Goal: Task Accomplishment & Management: Complete application form

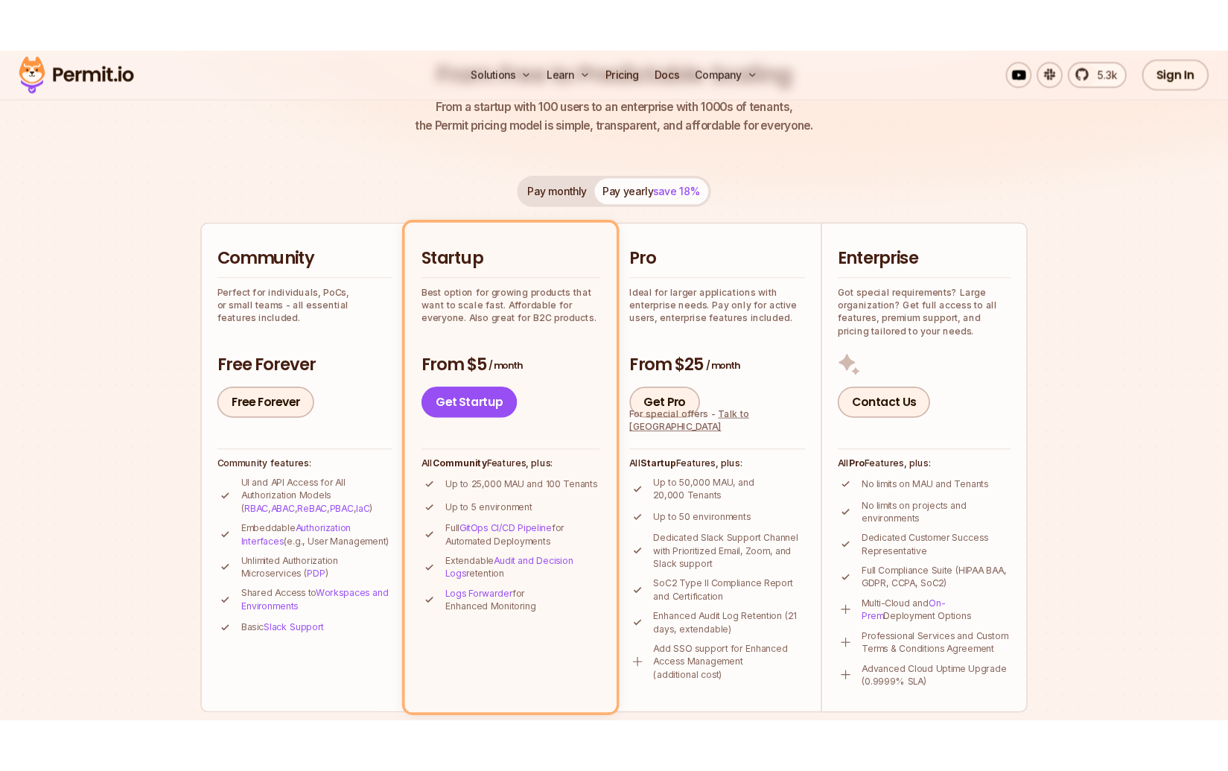
scroll to position [200, 0]
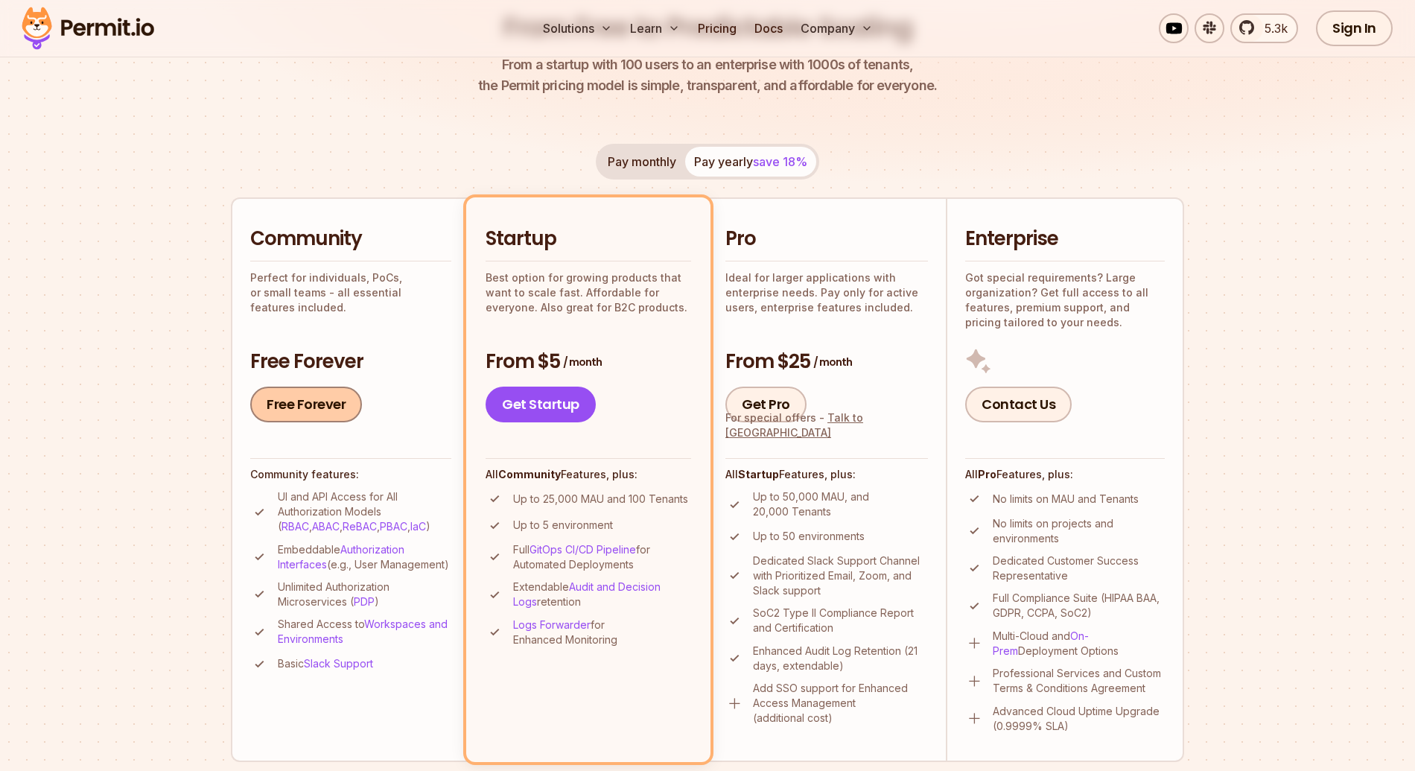
click at [332, 405] on link "Free Forever" at bounding box center [306, 404] width 112 height 36
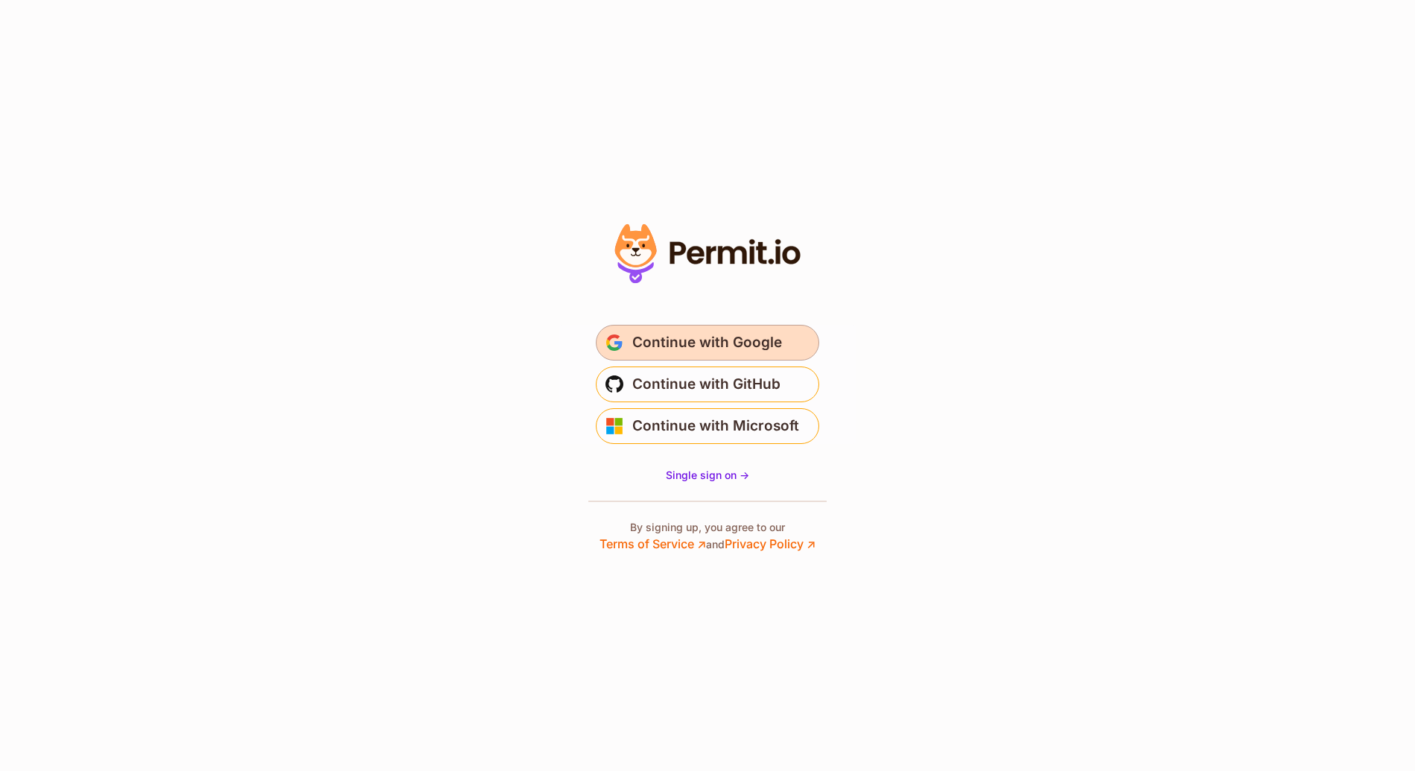
click at [705, 344] on span "Continue with Google" at bounding box center [707, 343] width 150 height 24
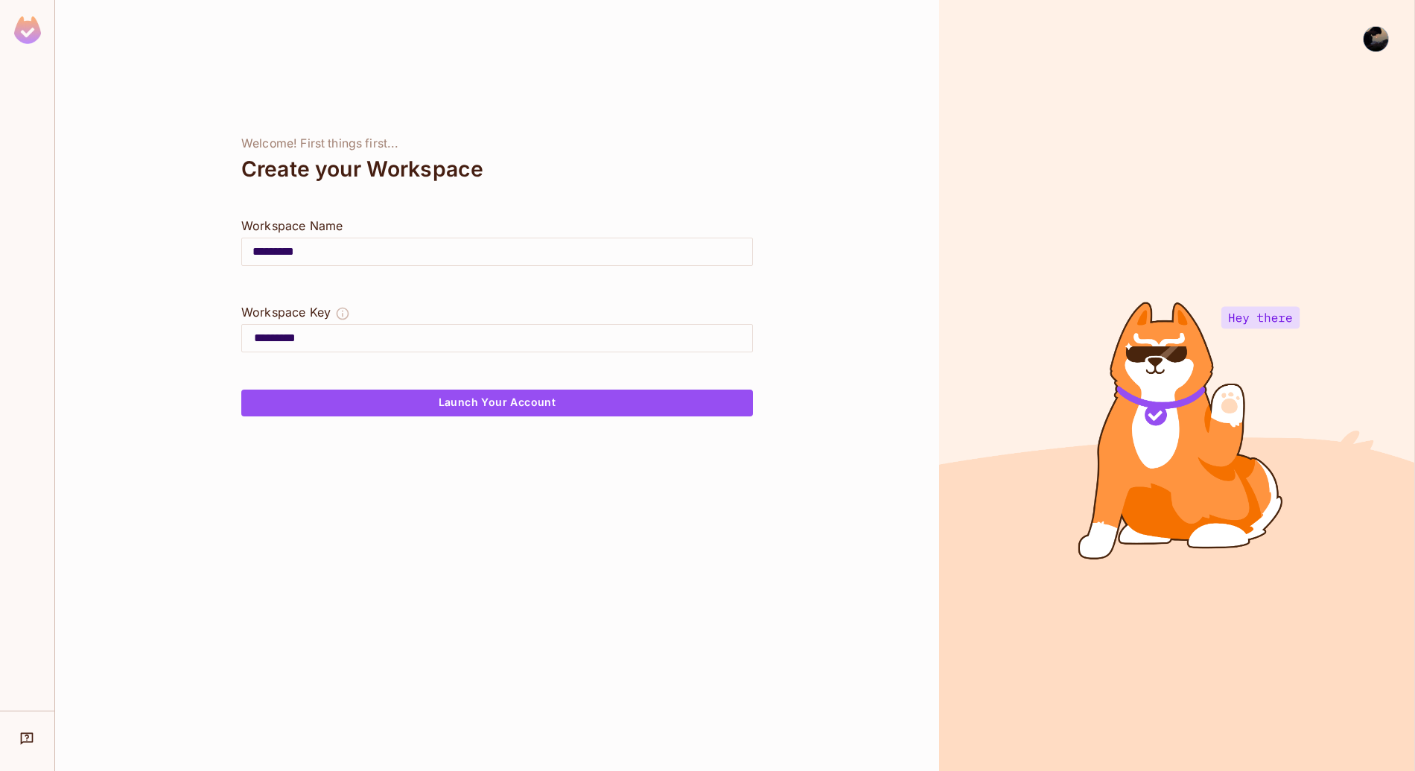
click at [365, 249] on input "*********" at bounding box center [497, 252] width 510 height 42
type input "********"
type input "*******"
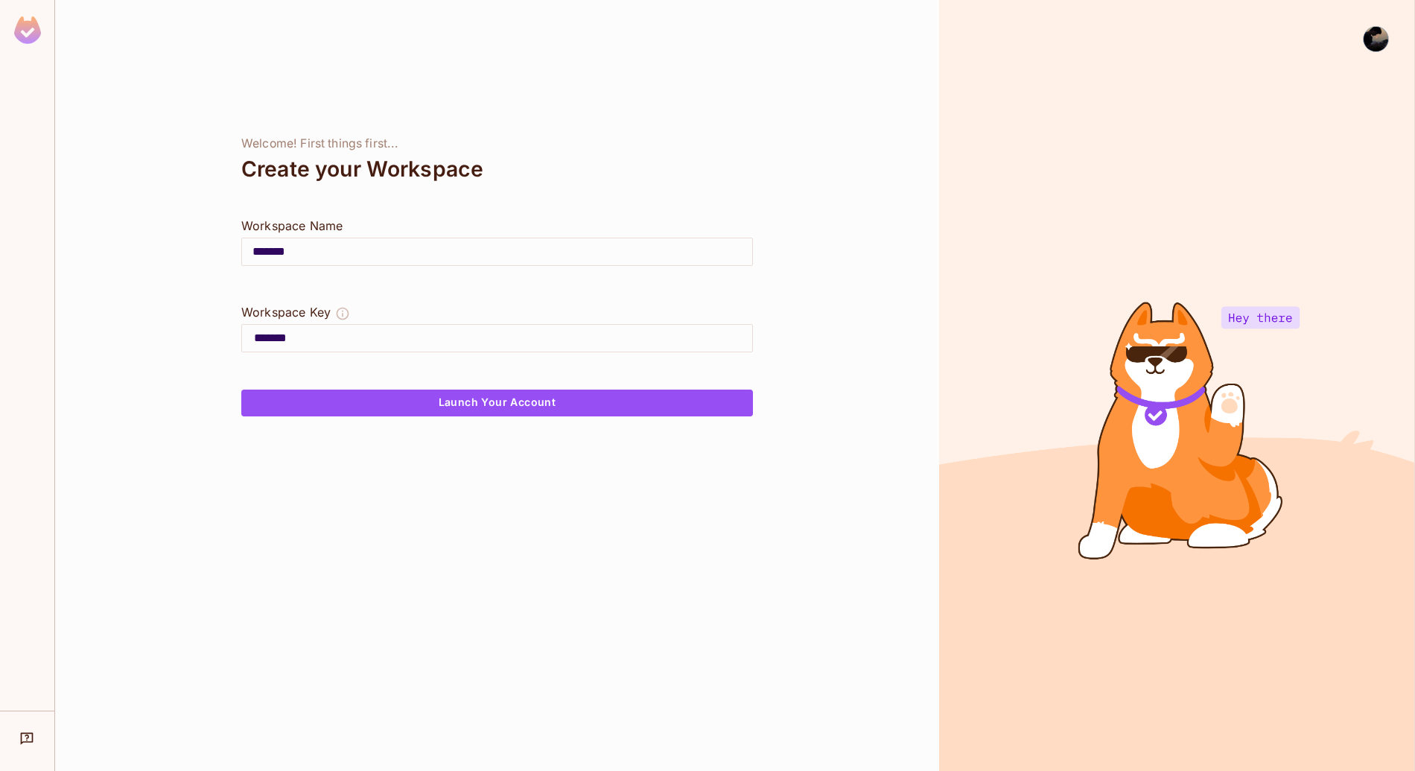
type input "******"
type input "*****"
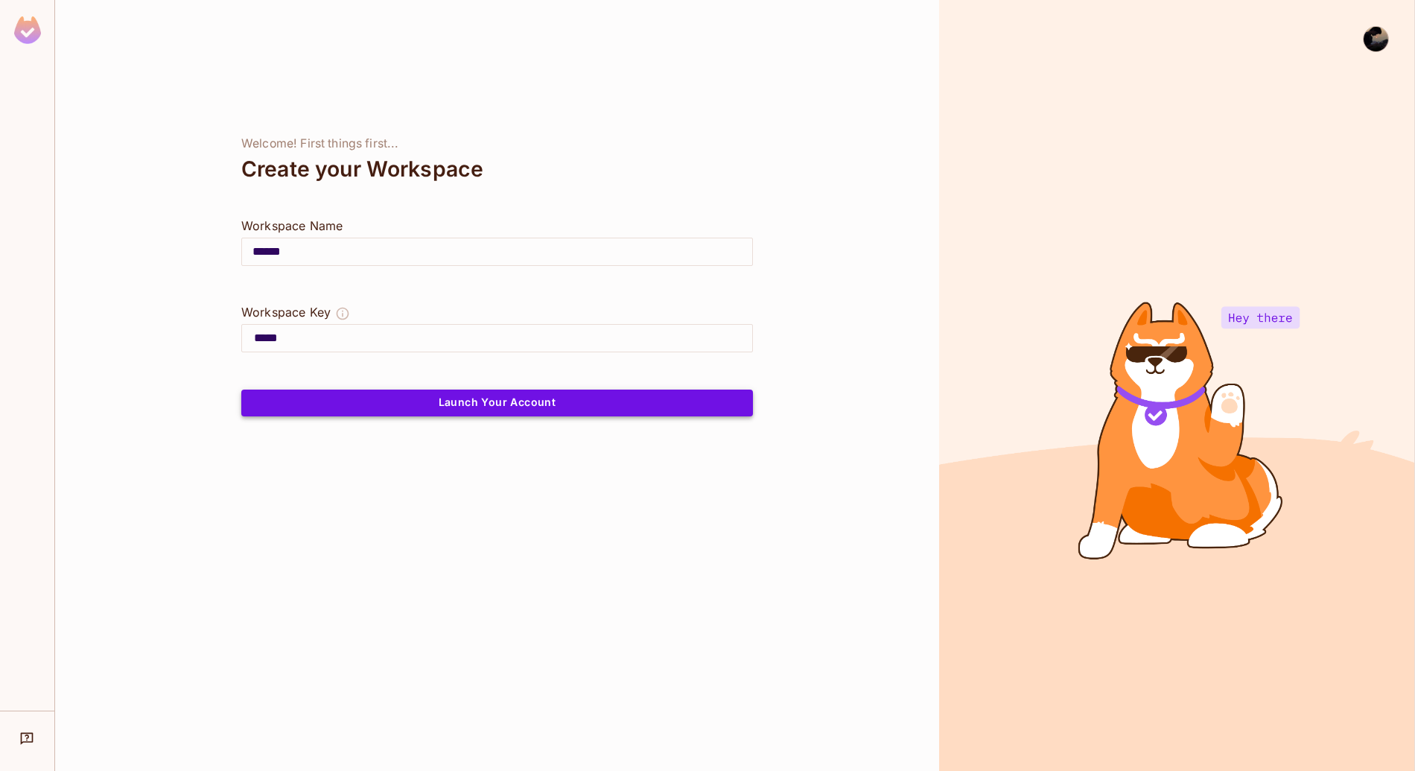
type input "******"
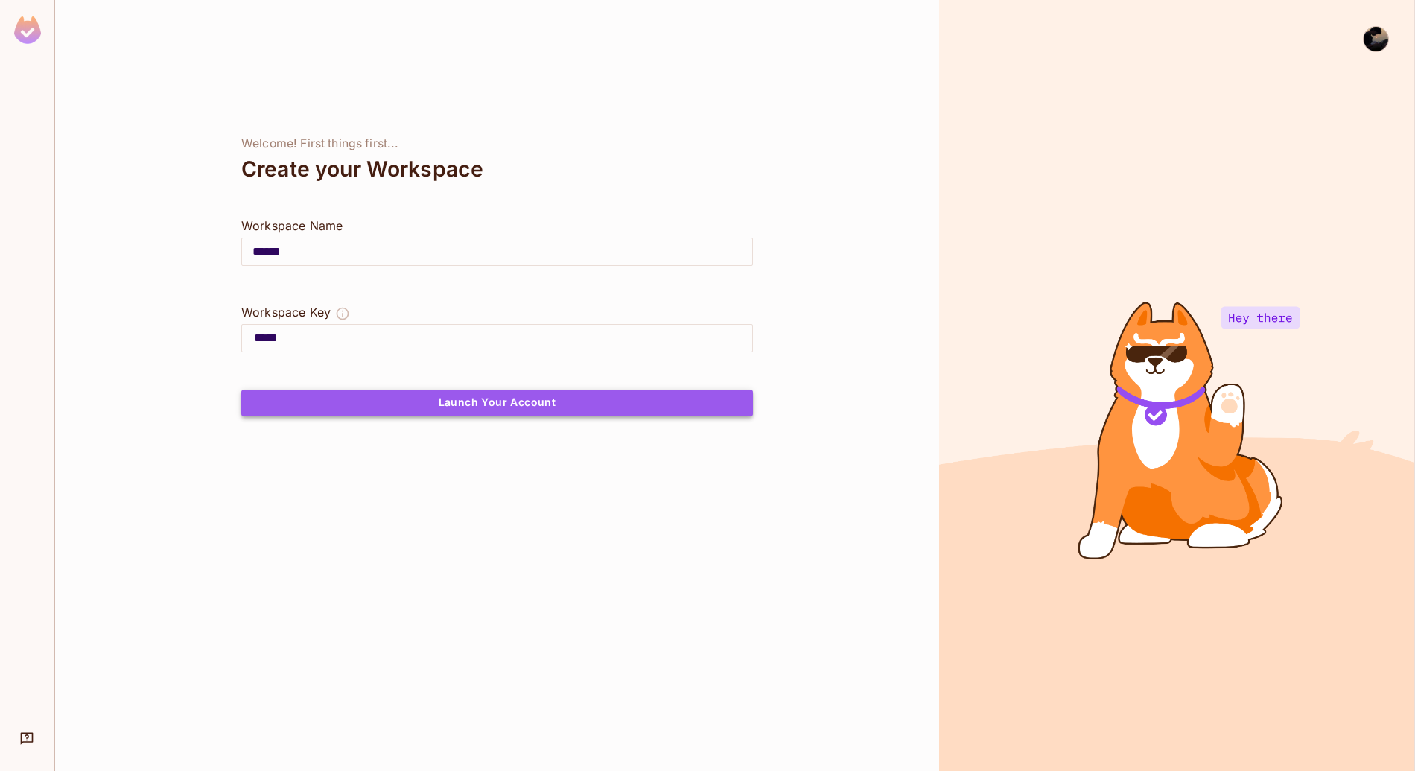
click at [412, 405] on button "Launch Your Account" at bounding box center [497, 402] width 512 height 27
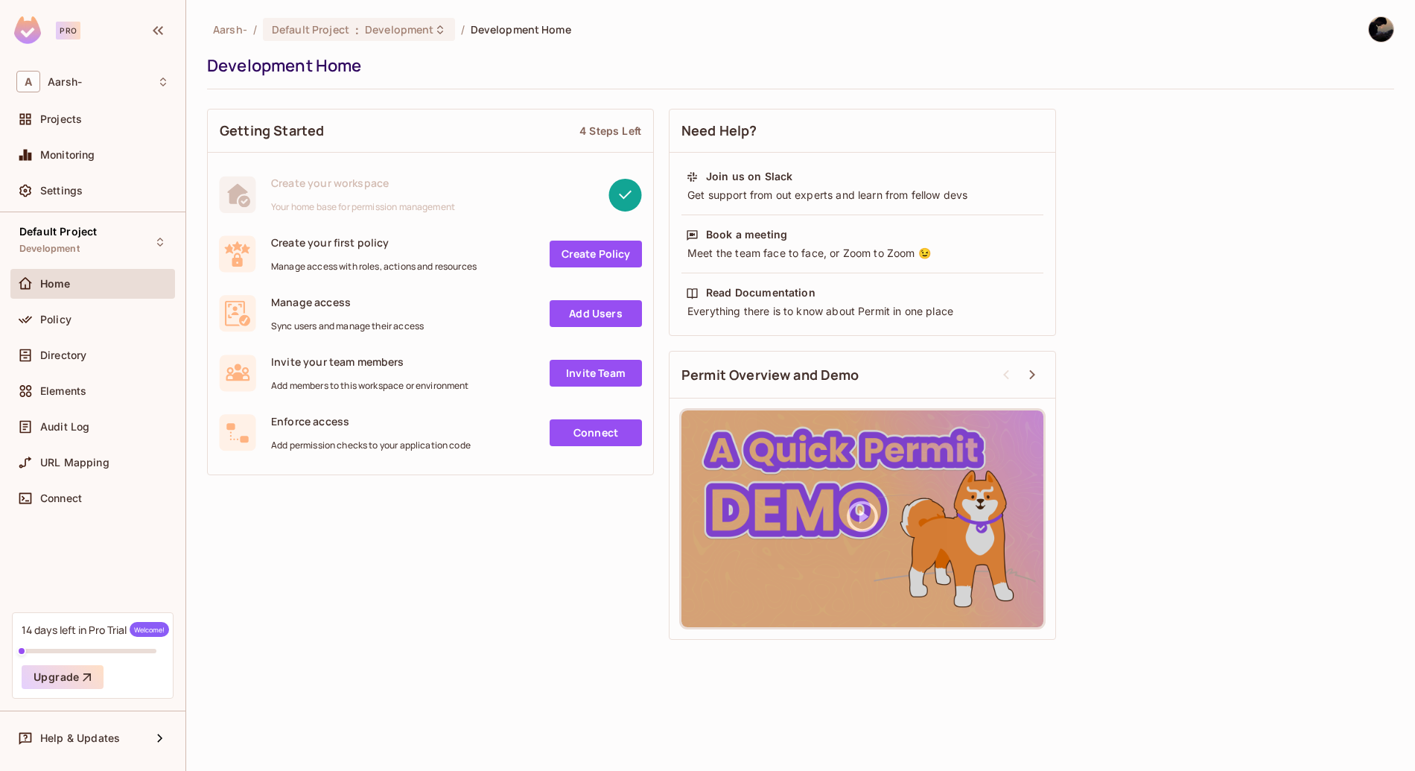
click at [69, 33] on div "Pro" at bounding box center [68, 31] width 25 height 18
click at [751, 203] on div "Join us on Slack Get support from out experts and learn from fellow devs" at bounding box center [862, 186] width 362 height 42
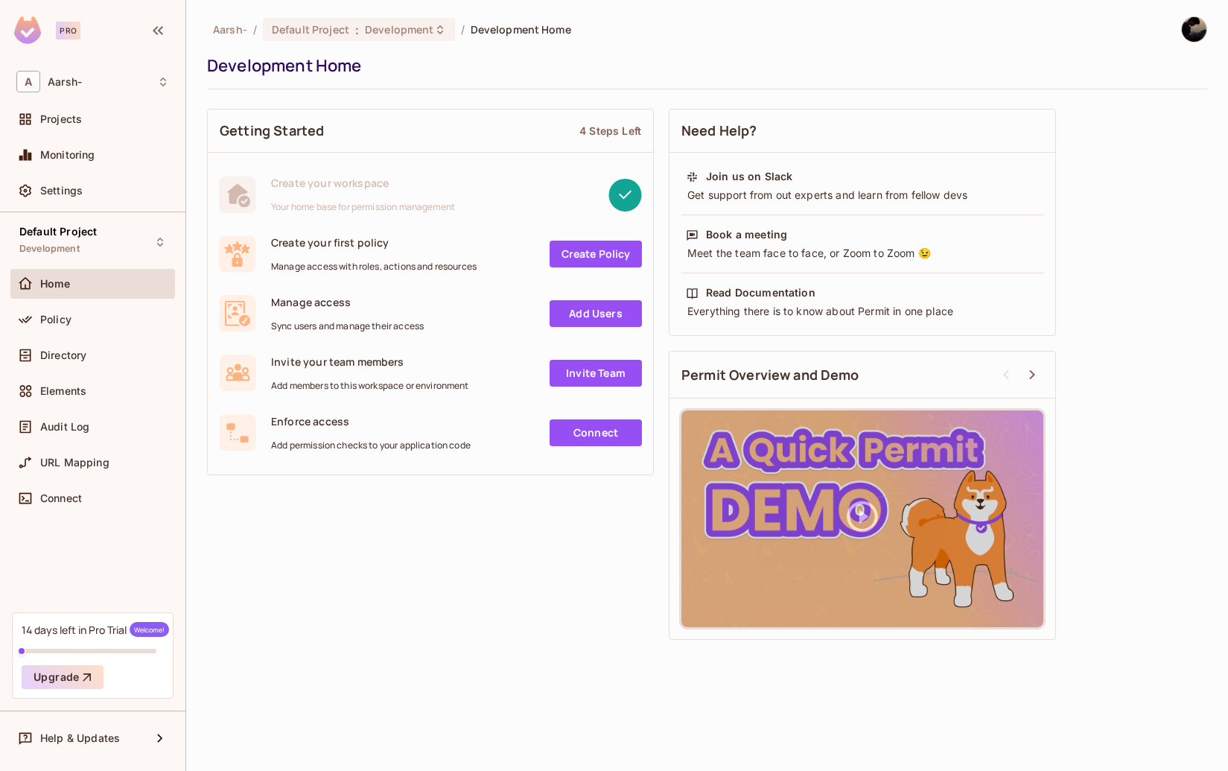
click at [337, 586] on div "Getting Started 4 Steps Left Create your workspace Your home base for permissio…" at bounding box center [707, 374] width 1000 height 546
click at [396, 573] on div "Getting Started 4 Steps Left Create your workspace Your home base for permissio…" at bounding box center [707, 374] width 1000 height 546
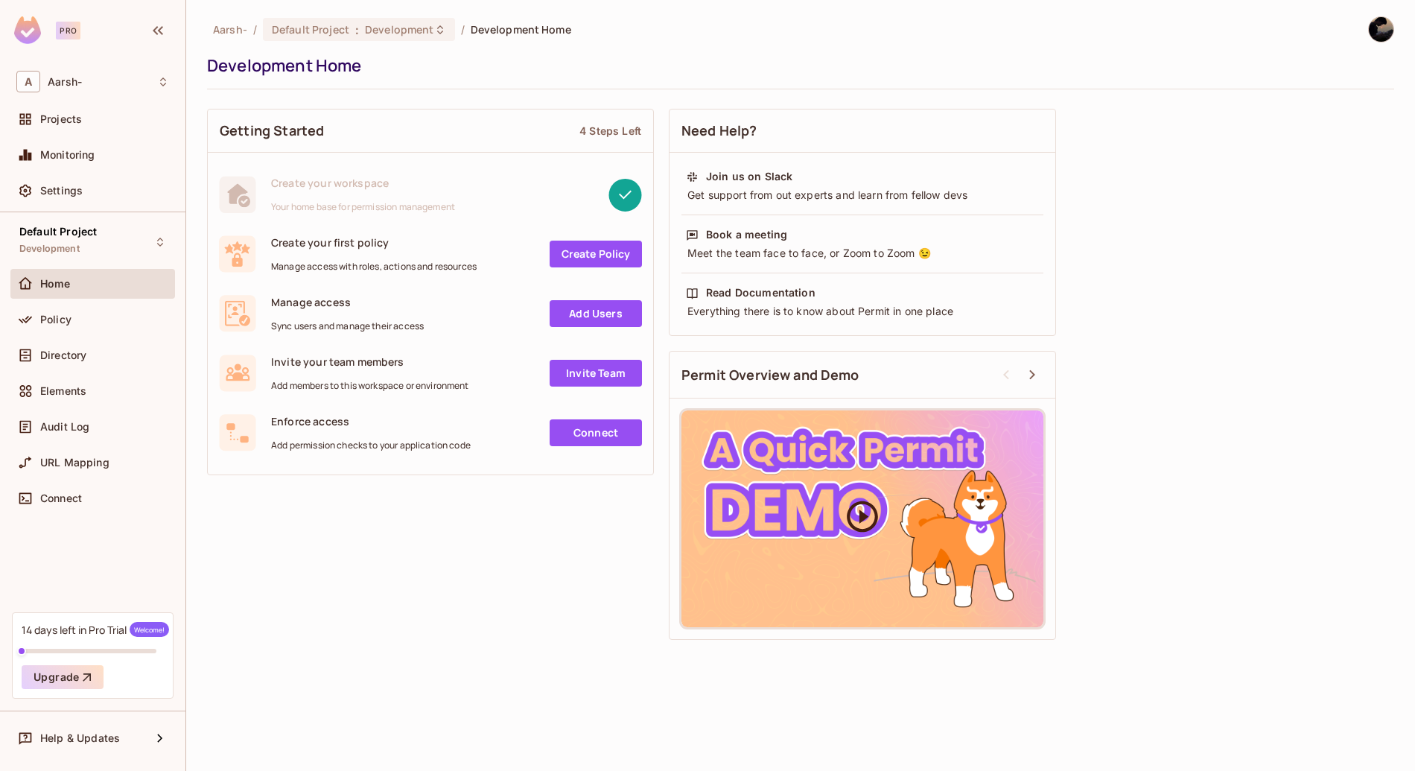
click at [844, 509] on icon at bounding box center [862, 515] width 37 height 37
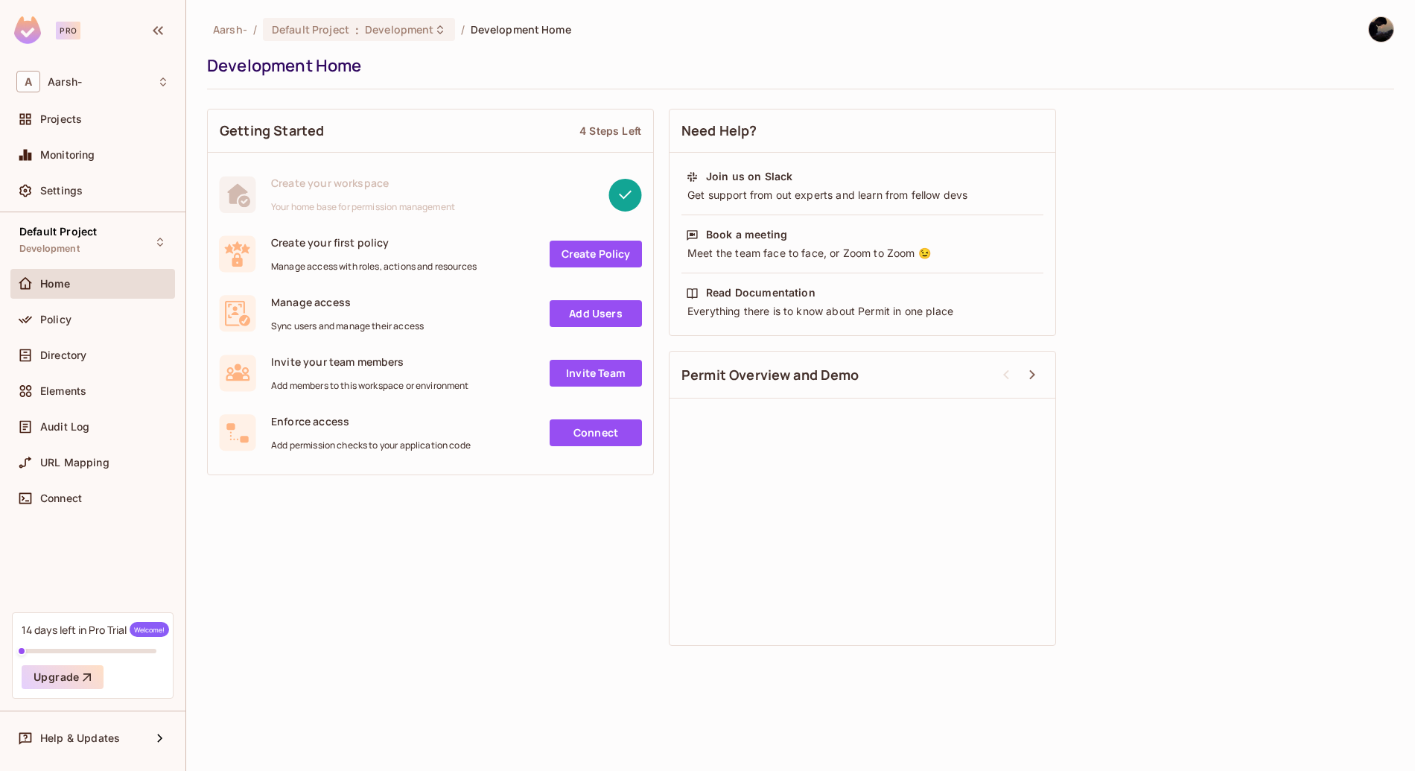
click at [480, 611] on div "Getting Started 4 Steps Left Create your workspace Your home base for permissio…" at bounding box center [800, 377] width 1187 height 552
click at [1037, 375] on icon at bounding box center [1032, 375] width 18 height 18
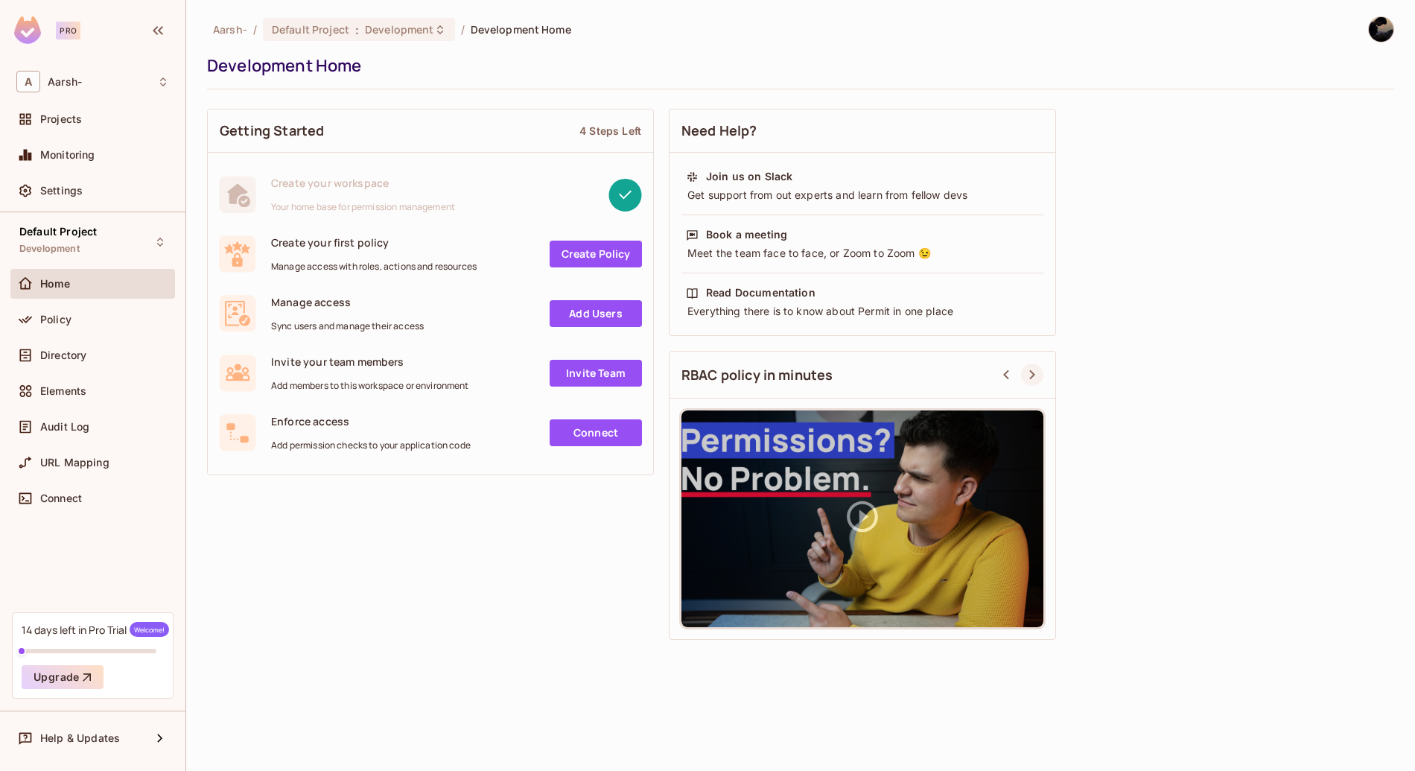
click at [1037, 375] on icon at bounding box center [1032, 375] width 18 height 18
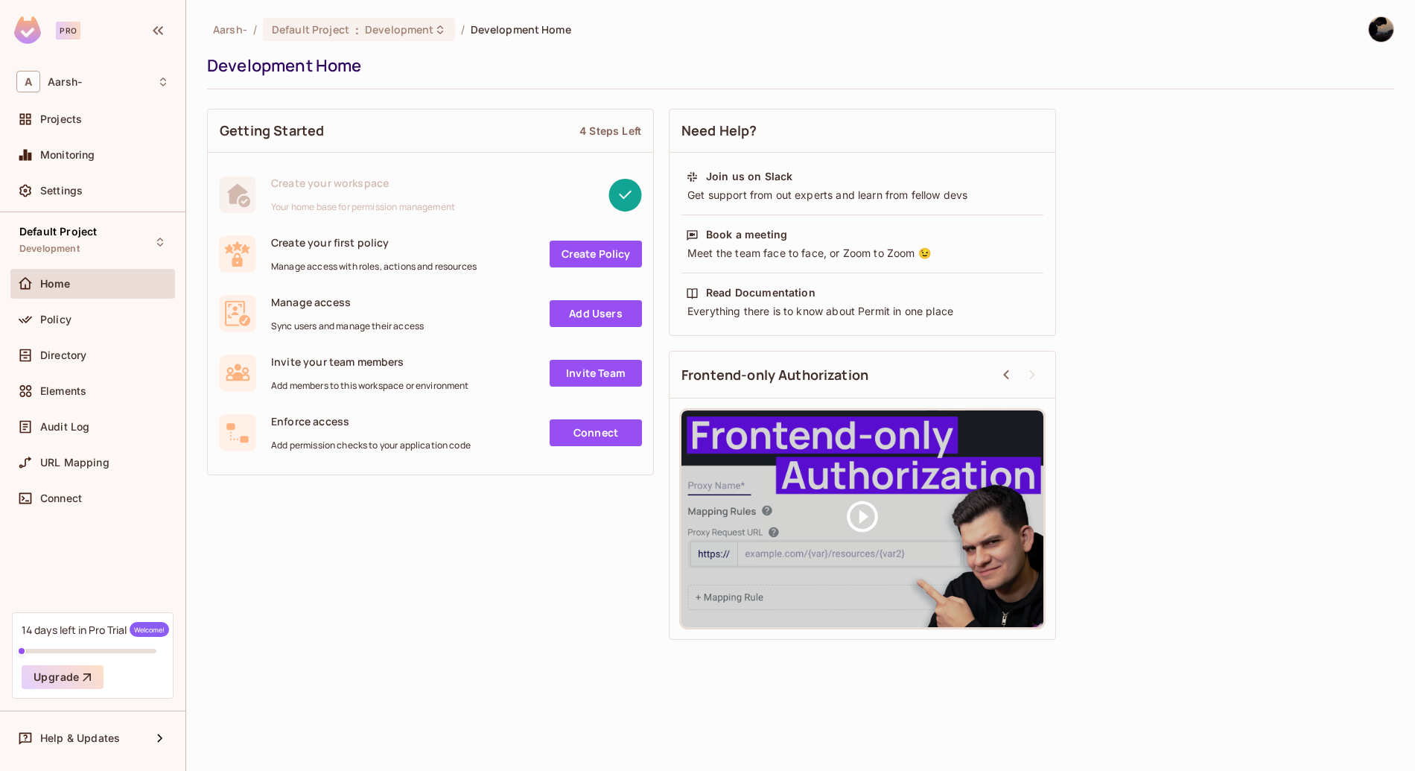
click at [1037, 375] on icon at bounding box center [1032, 375] width 18 height 18
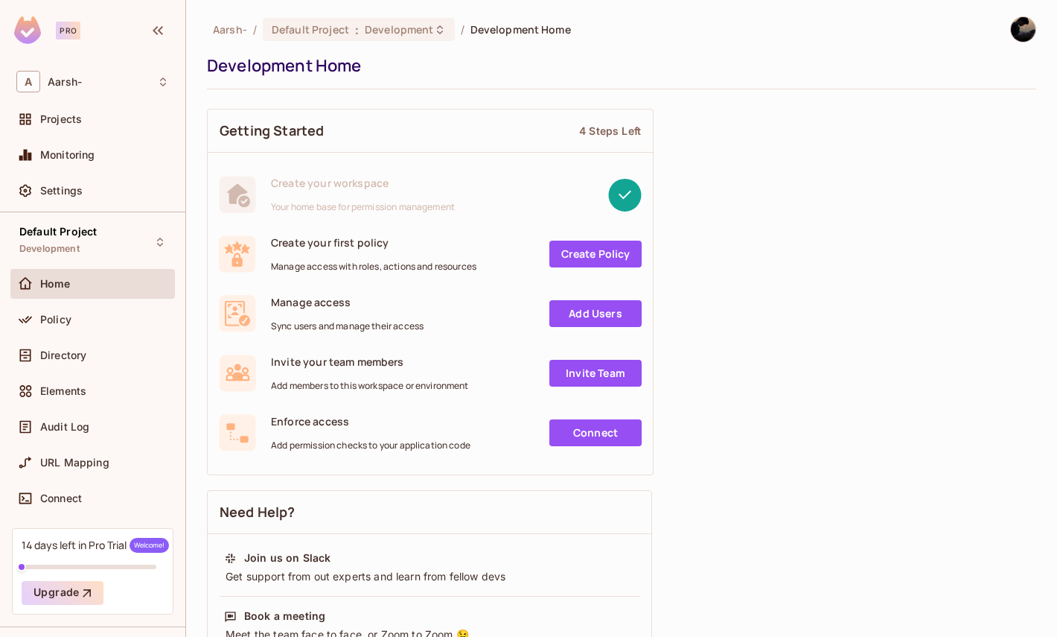
click at [750, 152] on div "Getting Started 4 Steps Left Create your workspace Your home base for permissio…" at bounding box center [622, 581] width 830 height 960
click at [1018, 43] on div "Aarsh- / Default Project : Development / Development Home Development Home" at bounding box center [622, 52] width 830 height 73
click at [1019, 38] on img at bounding box center [1023, 29] width 25 height 25
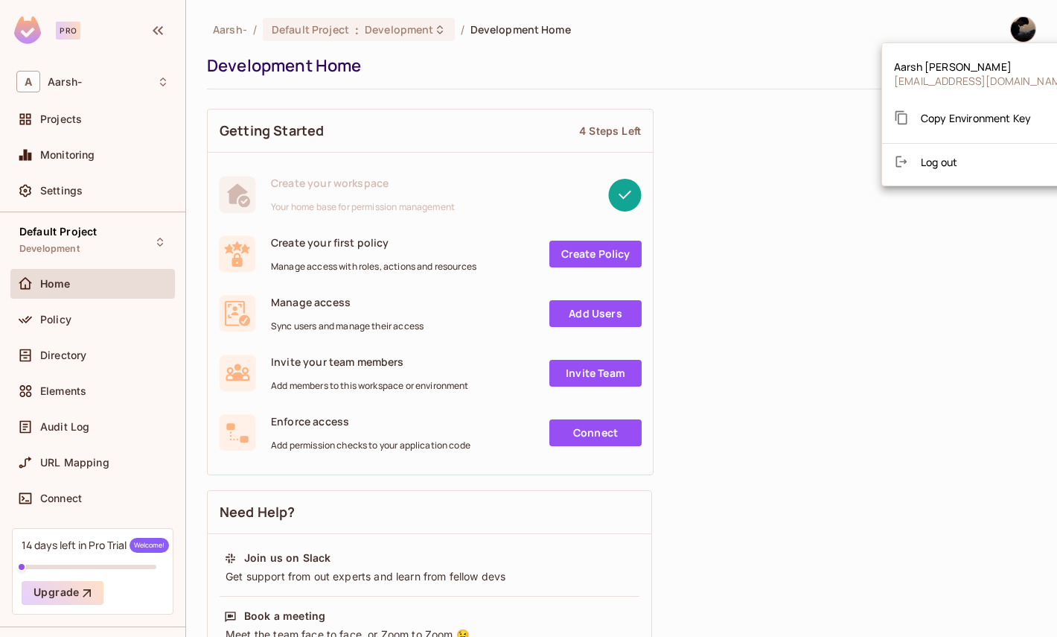
click at [810, 121] on div at bounding box center [528, 318] width 1057 height 637
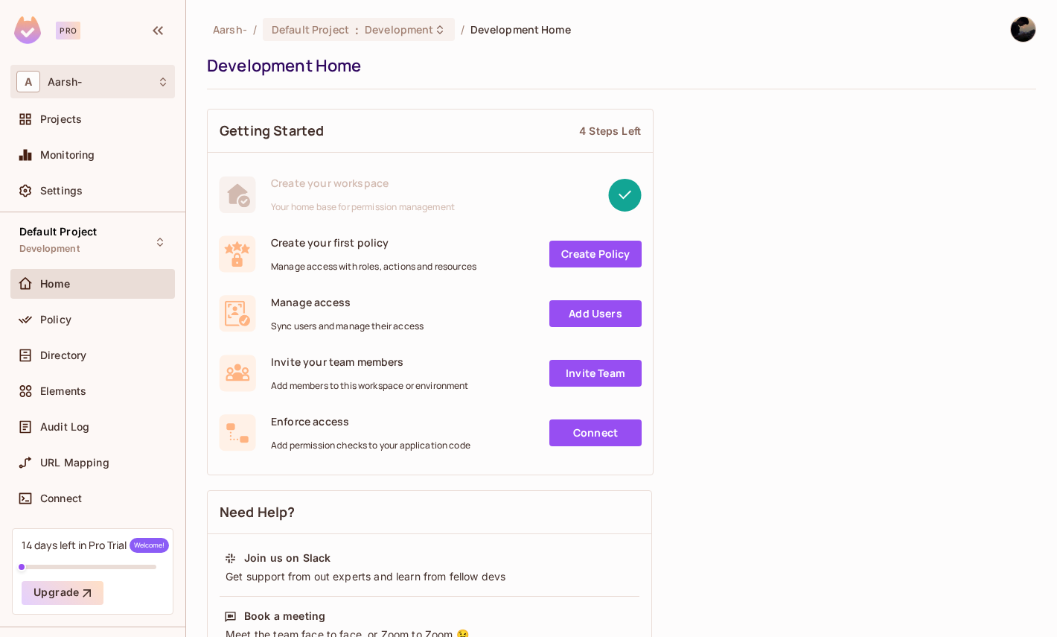
click at [161, 92] on div "A Aarsh-" at bounding box center [92, 82] width 153 height 22
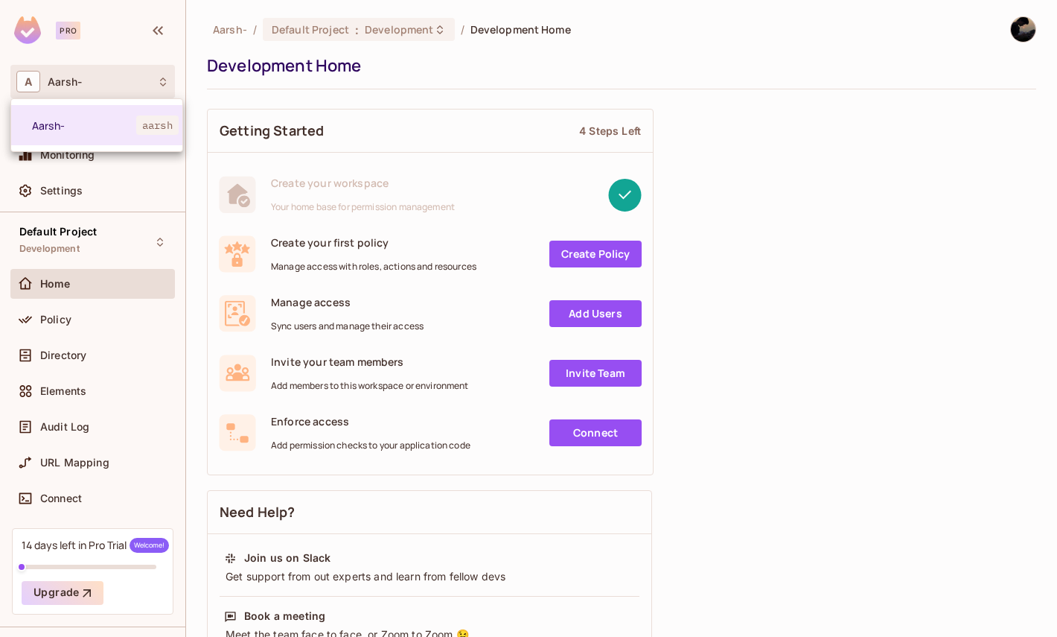
click at [161, 92] on div at bounding box center [528, 318] width 1057 height 637
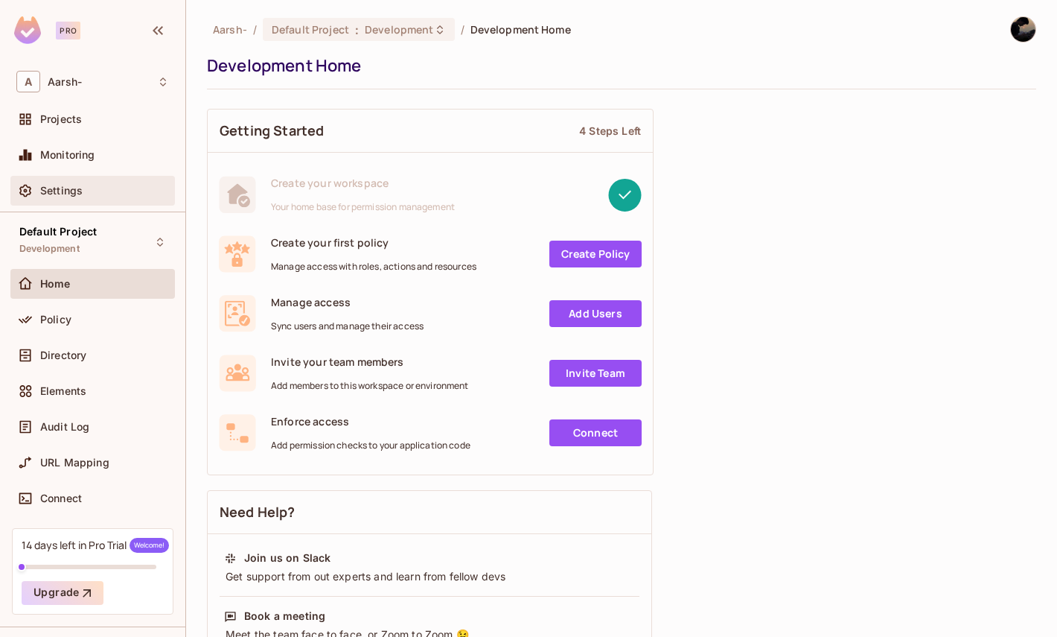
click at [86, 198] on div "Settings" at bounding box center [92, 191] width 153 height 18
click at [768, 269] on div "Getting Started 4 Steps Left Create your workspace Your home base for permissio…" at bounding box center [622, 581] width 830 height 960
click at [689, 150] on div "Getting Started 4 Steps Left Create your workspace Your home base for permissio…" at bounding box center [622, 581] width 830 height 960
click at [876, 392] on div "Getting Started 4 Steps Left Create your workspace Your home base for permissio…" at bounding box center [622, 581] width 830 height 960
click at [749, 293] on div "Getting Started 4 Steps Left Create your workspace Your home base for permissio…" at bounding box center [622, 581] width 830 height 960
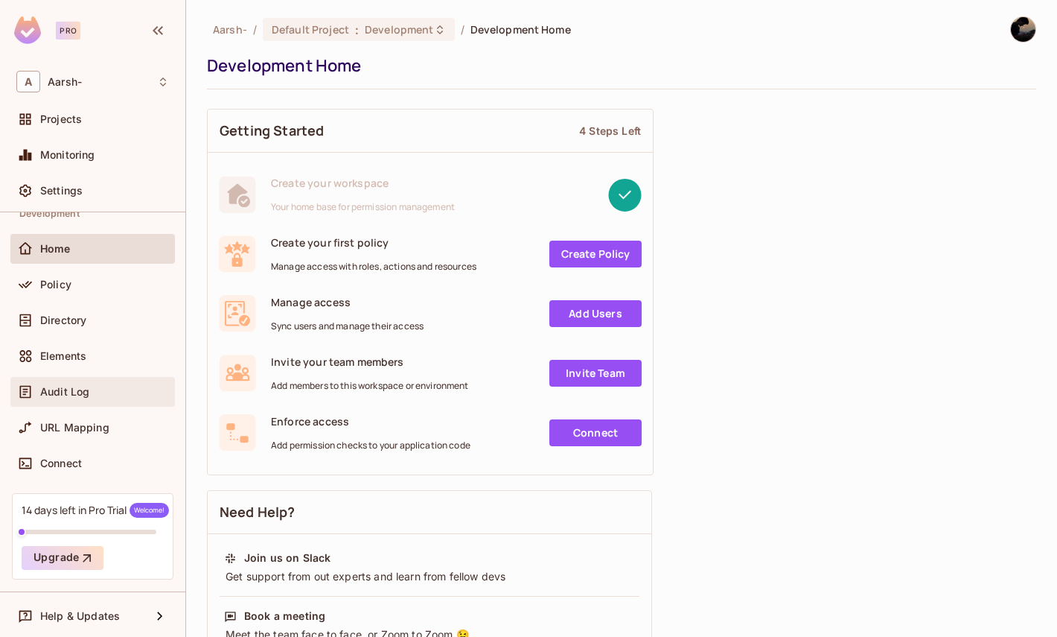
scroll to position [37, 0]
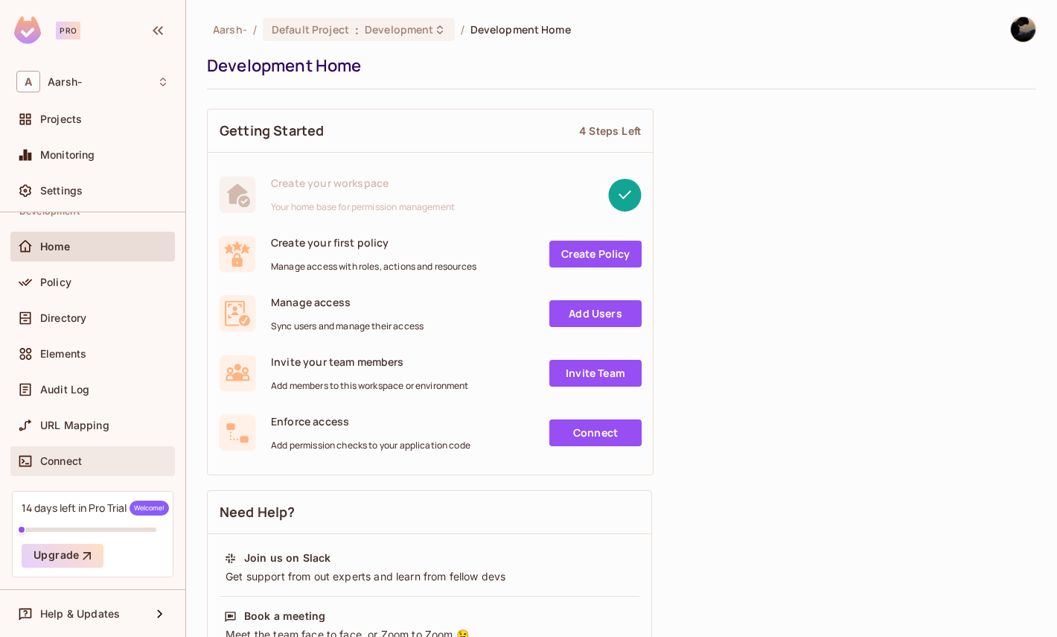
click at [75, 465] on span "Connect" at bounding box center [61, 461] width 42 height 12
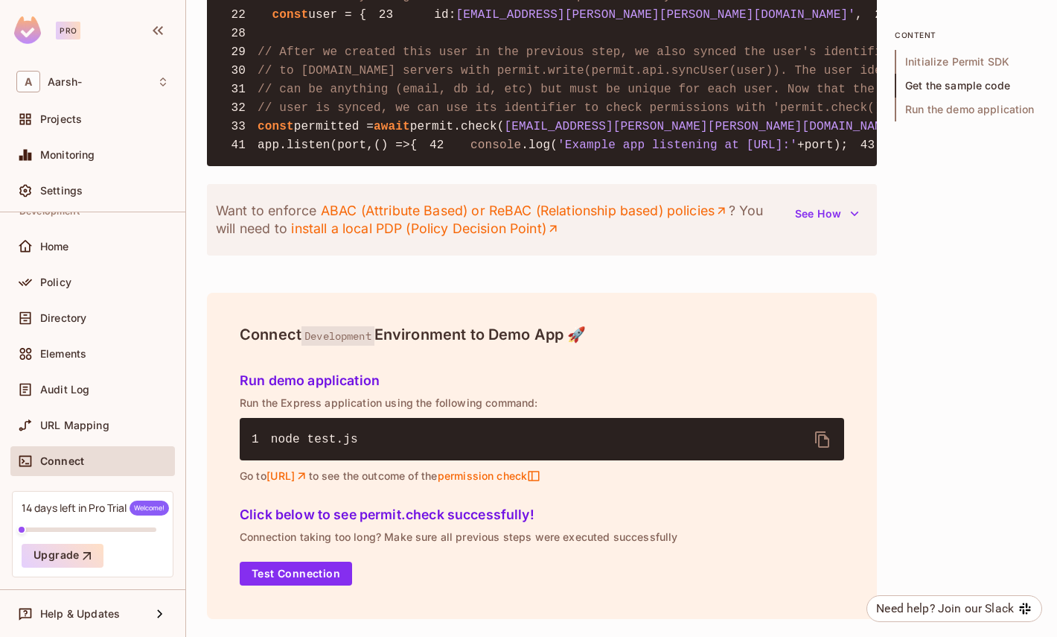
scroll to position [1754, 0]
click at [488, 238] on link "install a local PDP (Policy Decision Point)" at bounding box center [425, 229] width 269 height 18
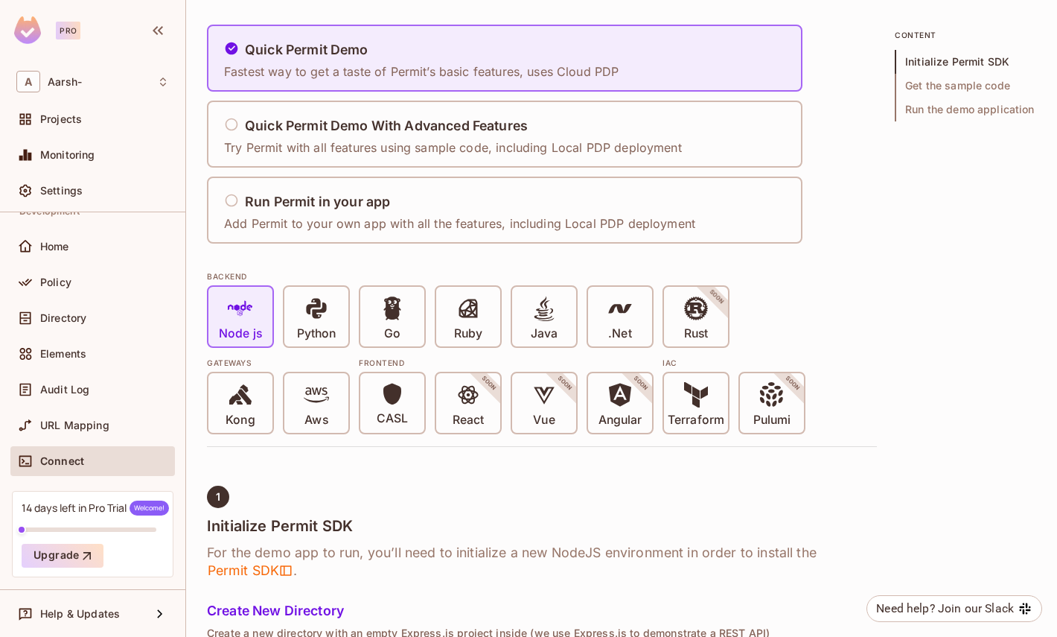
scroll to position [0, 0]
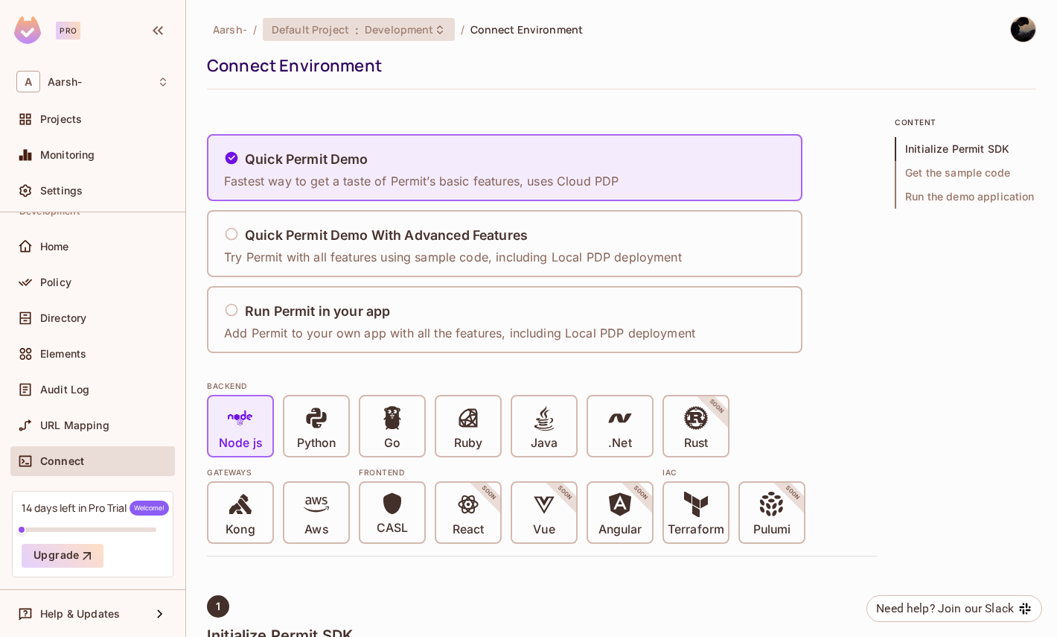
click at [416, 31] on span "Development" at bounding box center [399, 29] width 69 height 14
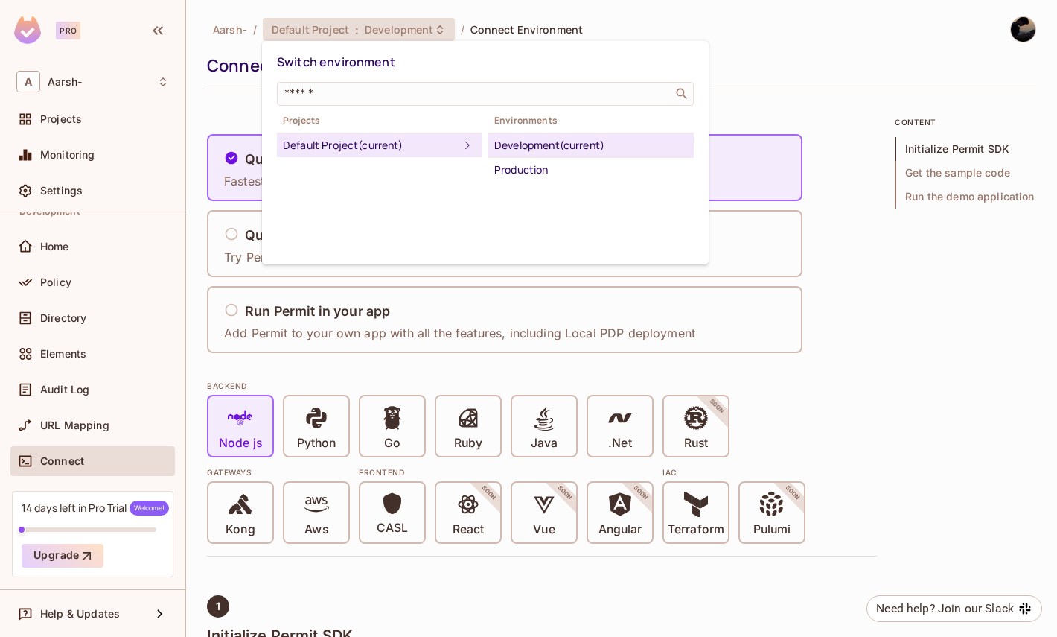
click at [749, 54] on div at bounding box center [528, 318] width 1057 height 637
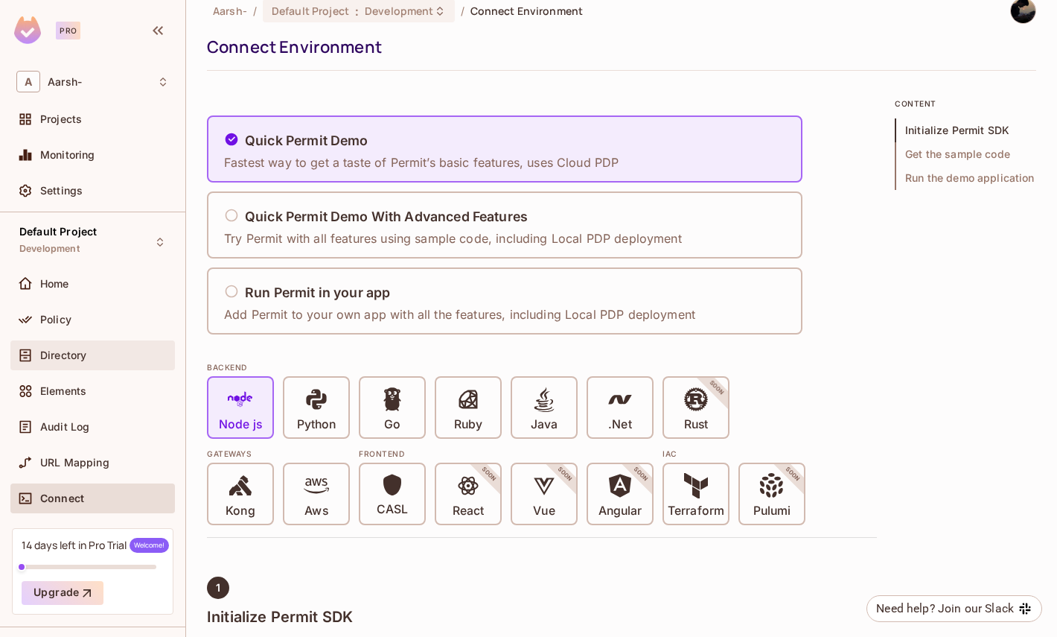
scroll to position [37, 0]
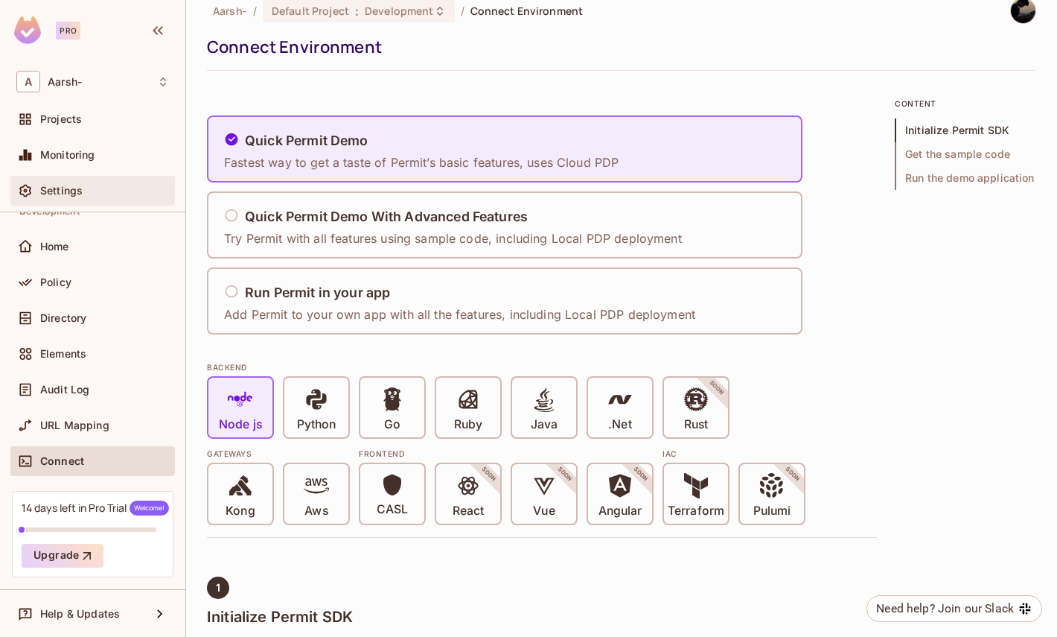
click at [101, 195] on div "Settings" at bounding box center [104, 191] width 129 height 12
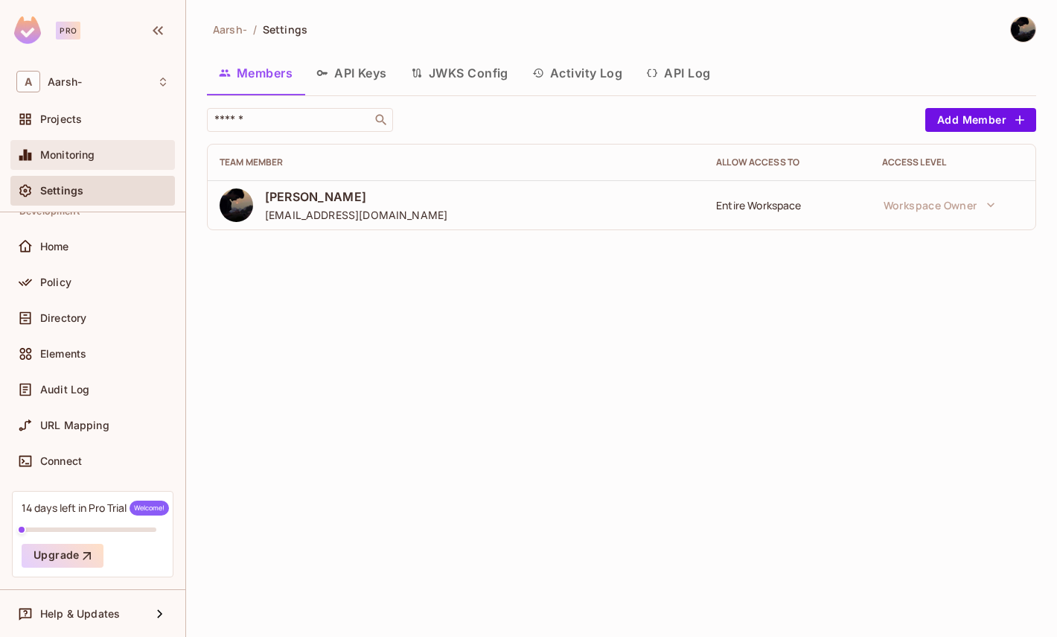
click at [93, 162] on div "Monitoring" at bounding box center [92, 155] width 153 height 18
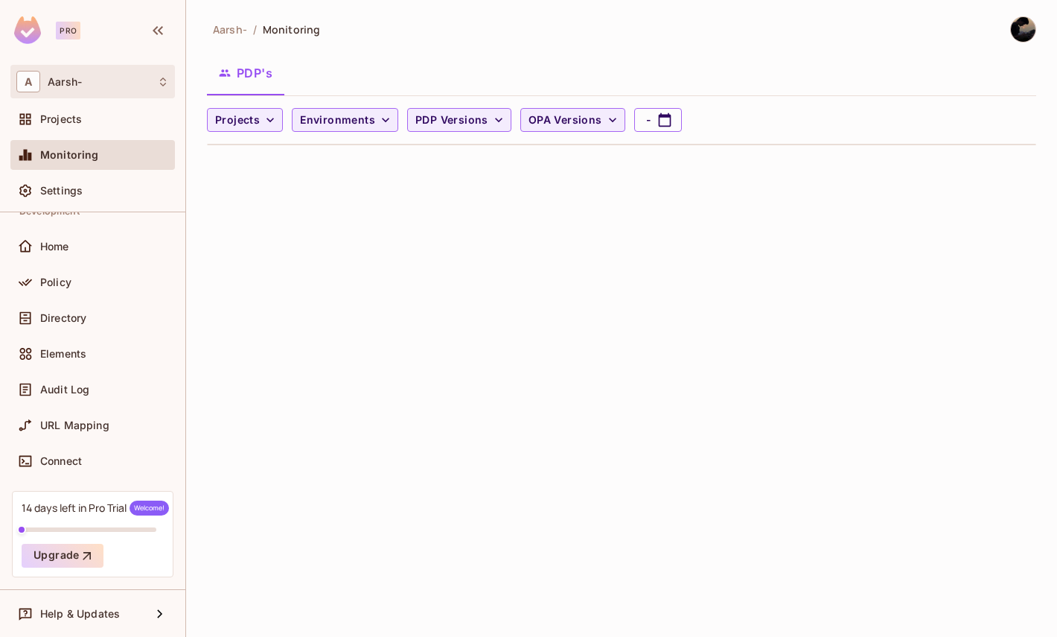
click at [138, 93] on div "A Aarsh-" at bounding box center [92, 82] width 165 height 34
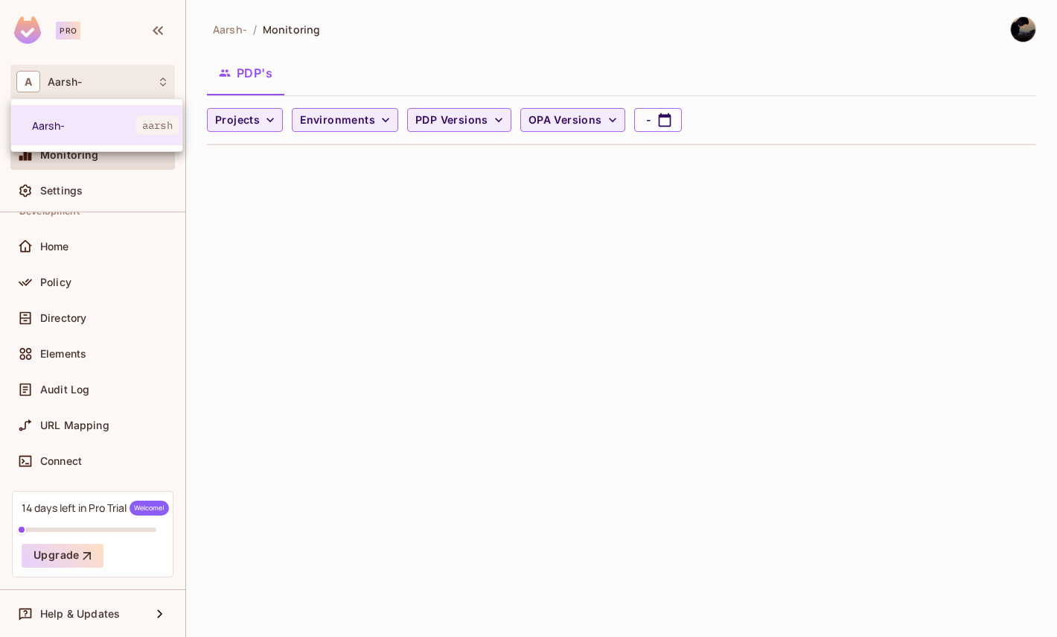
click at [138, 93] on div at bounding box center [528, 318] width 1057 height 637
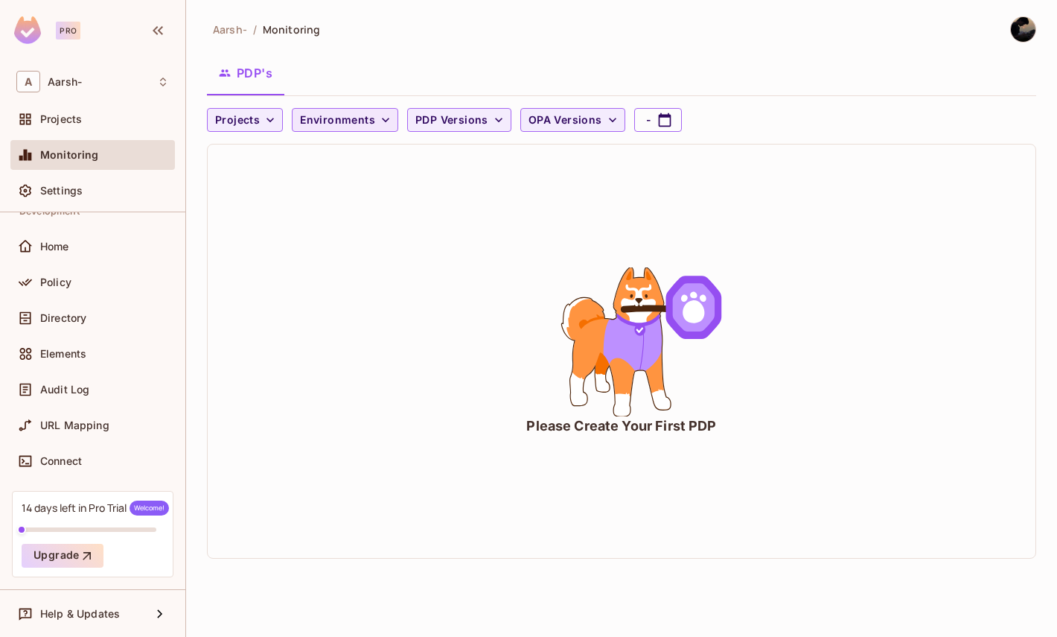
click at [356, 122] on span "Environments" at bounding box center [337, 120] width 75 height 19
click at [356, 122] on div at bounding box center [528, 318] width 1057 height 637
click at [91, 123] on div "Projects" at bounding box center [104, 119] width 129 height 12
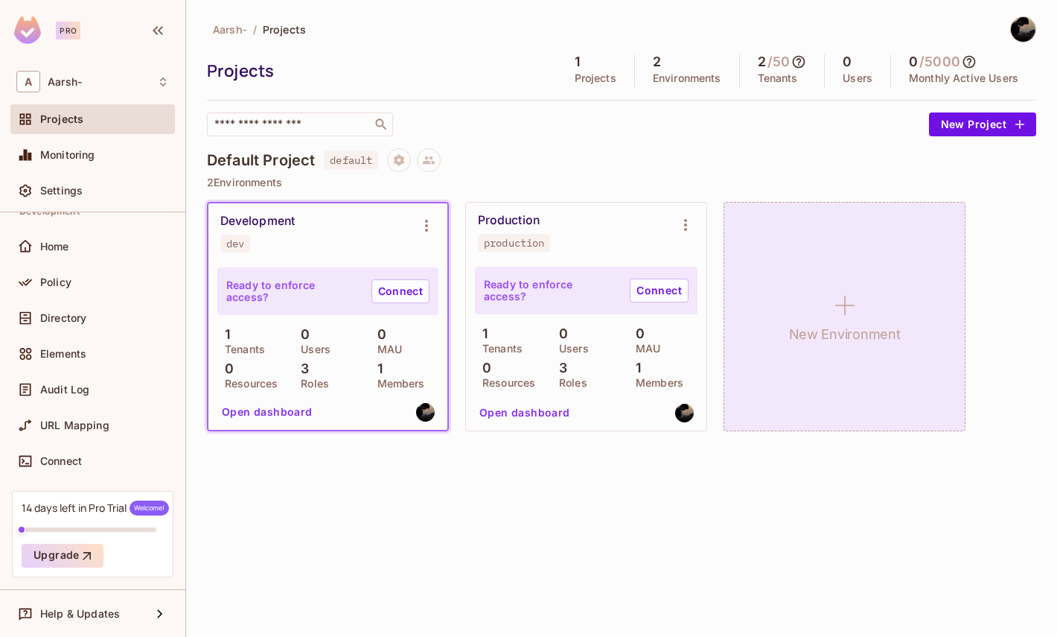
click at [849, 325] on h1 "New Environment" at bounding box center [845, 334] width 112 height 22
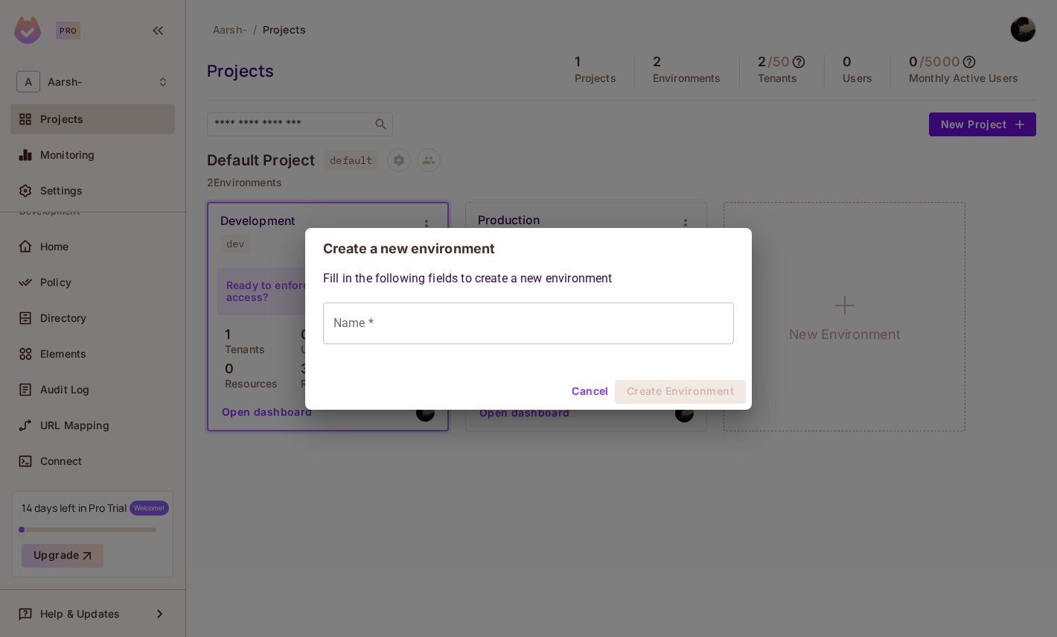
click at [626, 311] on input "Name *" at bounding box center [528, 323] width 411 height 42
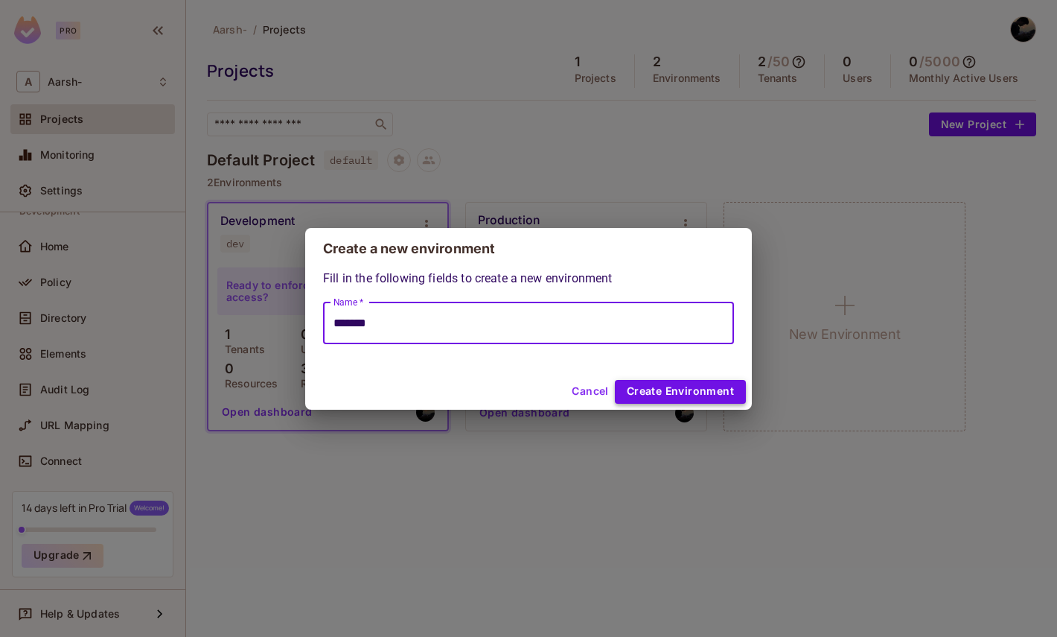
type input "*******"
click at [678, 390] on button "Create Environment" at bounding box center [680, 392] width 131 height 24
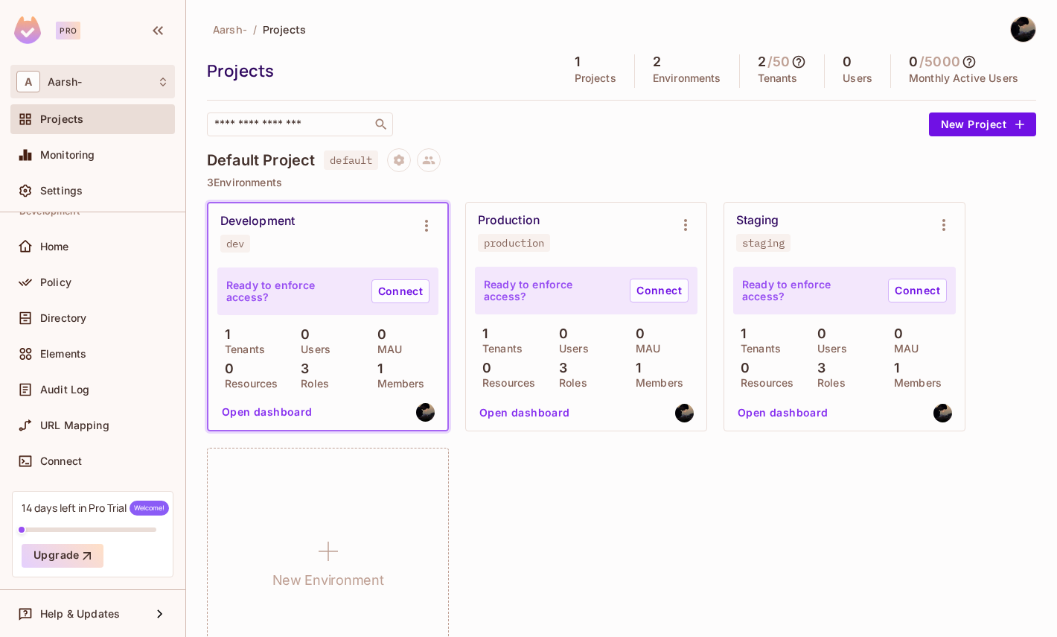
click at [149, 74] on div "A Aarsh-" at bounding box center [92, 82] width 153 height 22
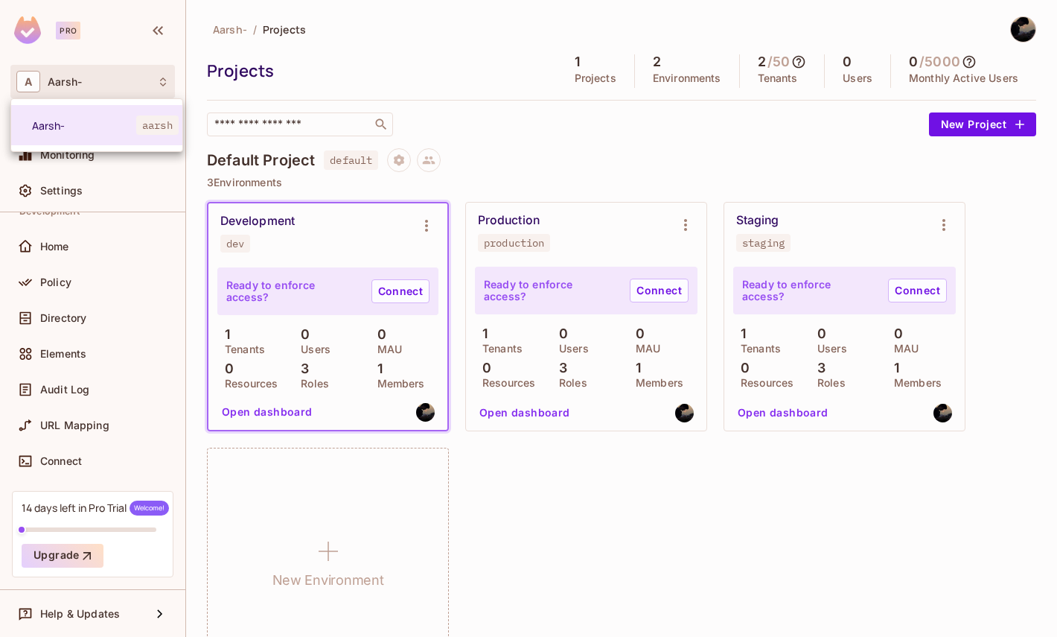
click at [149, 74] on div at bounding box center [528, 318] width 1057 height 637
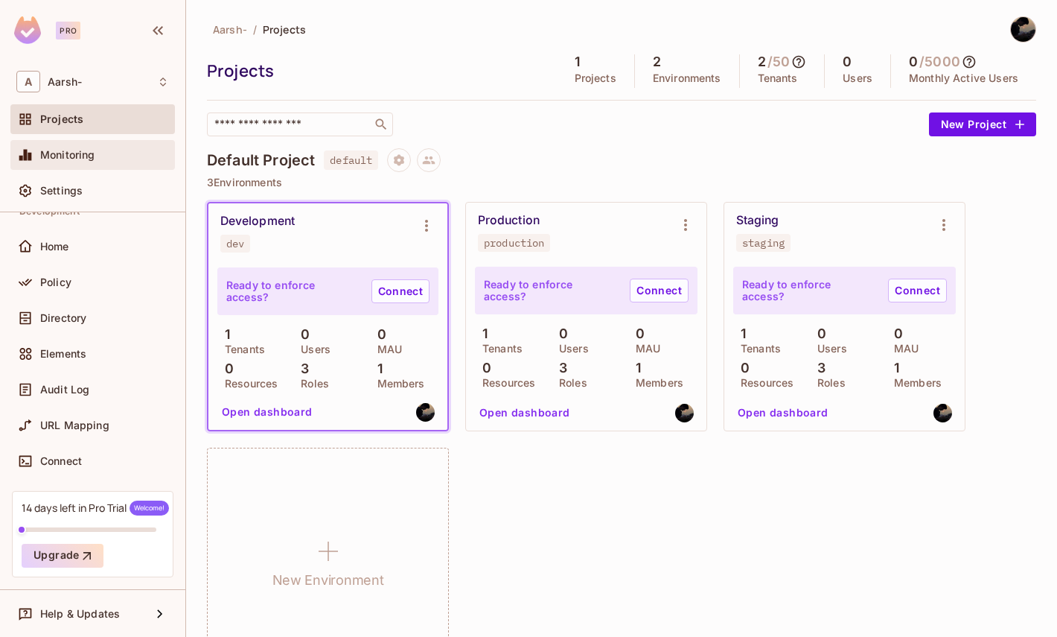
click at [100, 164] on div "Monitoring" at bounding box center [92, 155] width 153 height 18
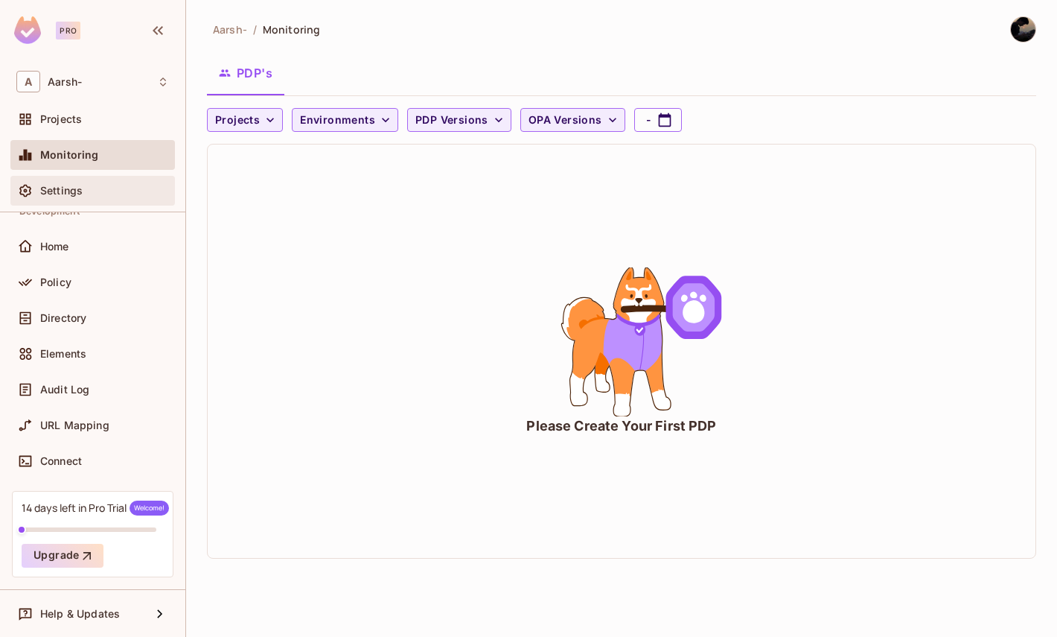
click at [97, 198] on div "Settings" at bounding box center [92, 191] width 153 height 18
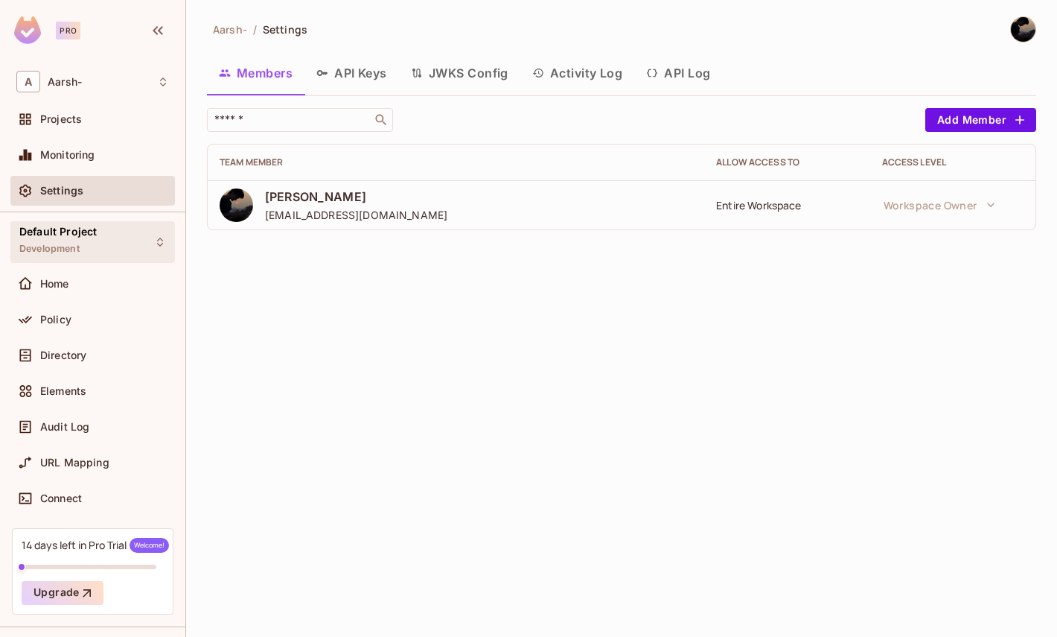
click at [117, 243] on div "Default Project Development" at bounding box center [92, 241] width 165 height 41
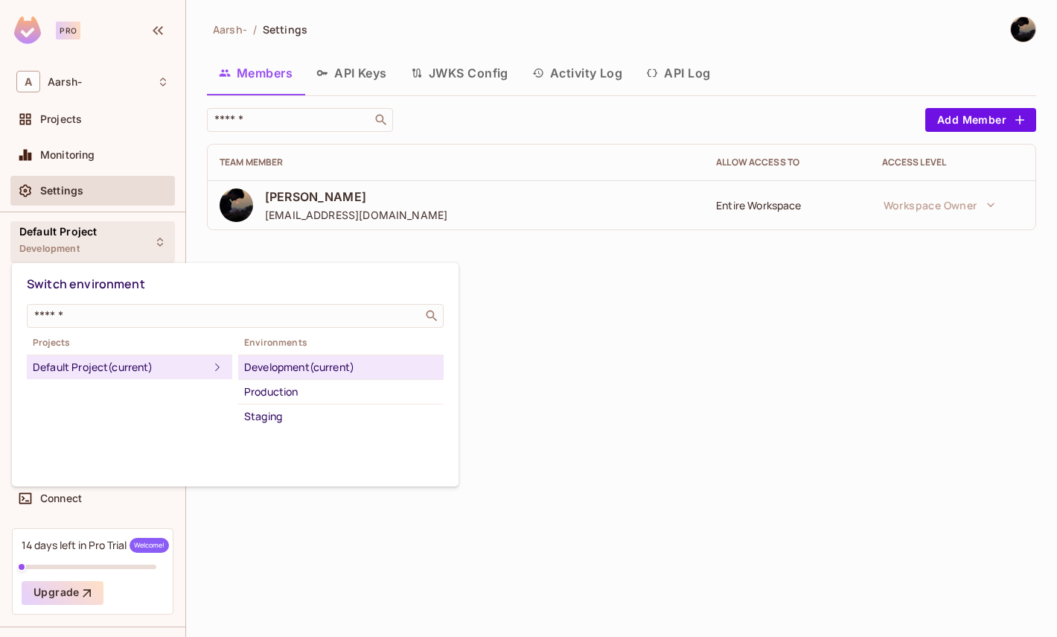
click at [312, 237] on div at bounding box center [528, 318] width 1057 height 637
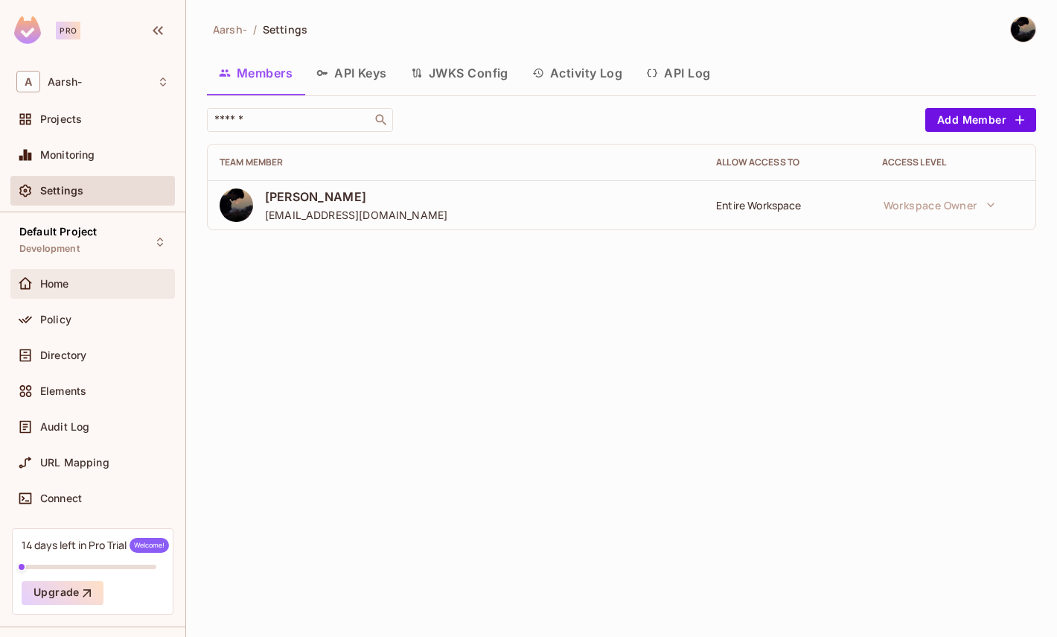
click at [110, 292] on div "Home" at bounding box center [92, 284] width 165 height 30
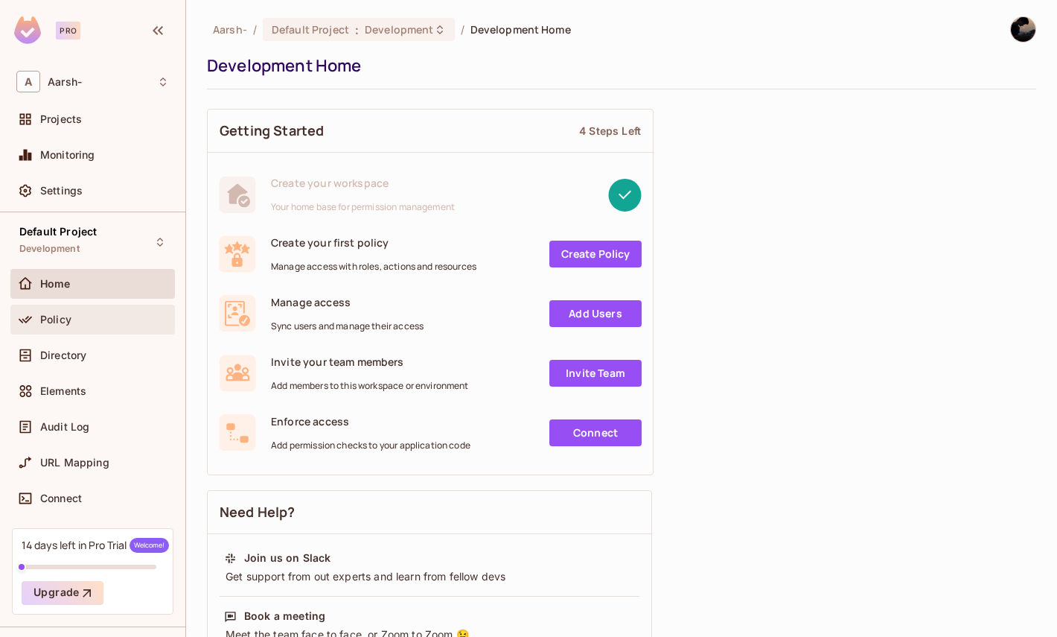
click at [101, 314] on div "Policy" at bounding box center [104, 320] width 129 height 12
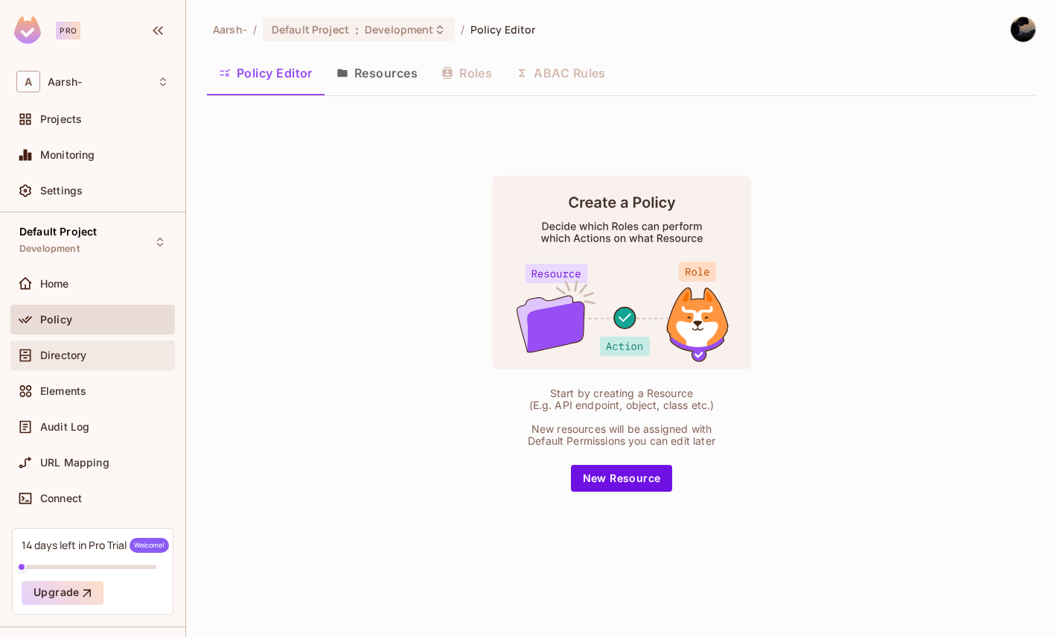
click at [101, 365] on div "Directory" at bounding box center [92, 355] width 165 height 30
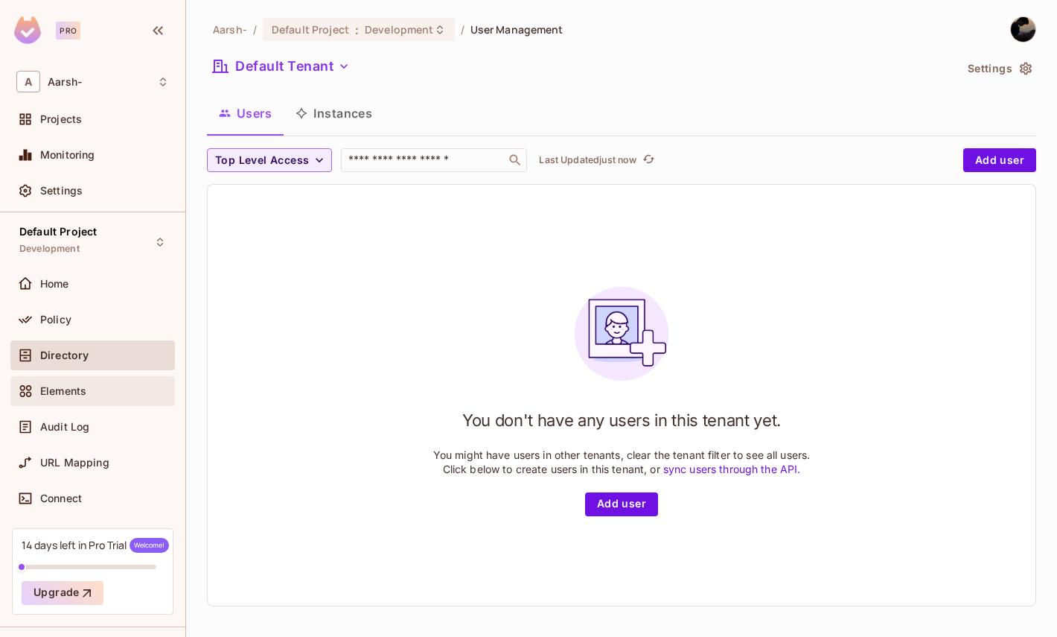
click at [104, 389] on div "Elements" at bounding box center [104, 391] width 129 height 12
